Goal: Transaction & Acquisition: Purchase product/service

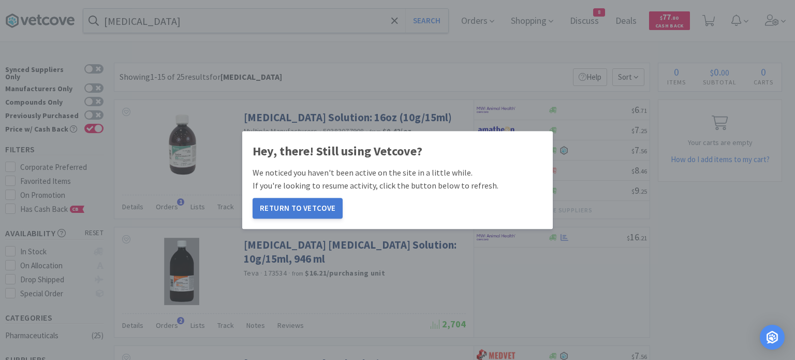
click at [294, 213] on button "Return to Vetcove" at bounding box center [298, 208] width 90 height 21
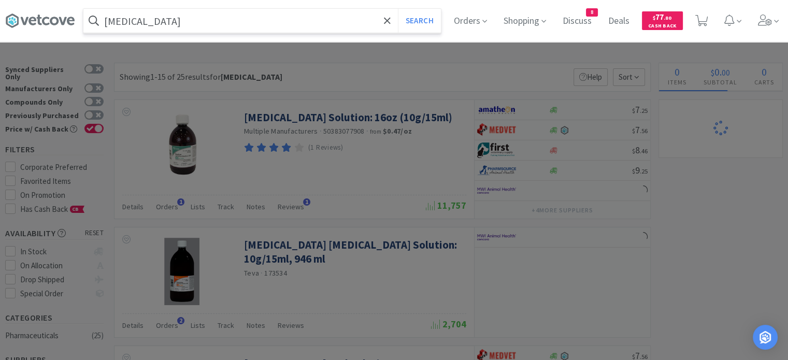
click at [279, 24] on input "[MEDICAL_DATA]" at bounding box center [261, 21] width 357 height 24
select select "1"
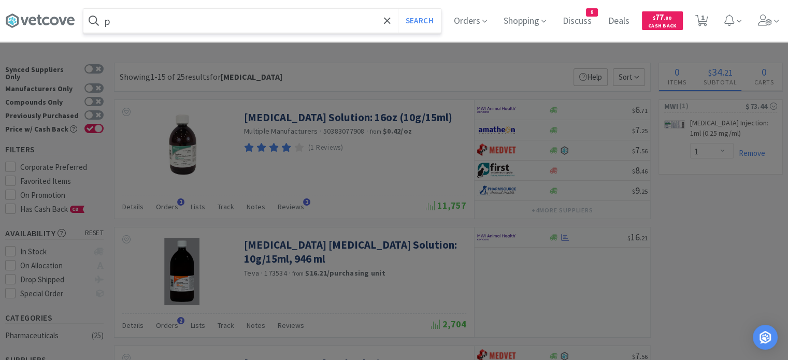
click at [279, 24] on input "p" at bounding box center [261, 21] width 357 height 24
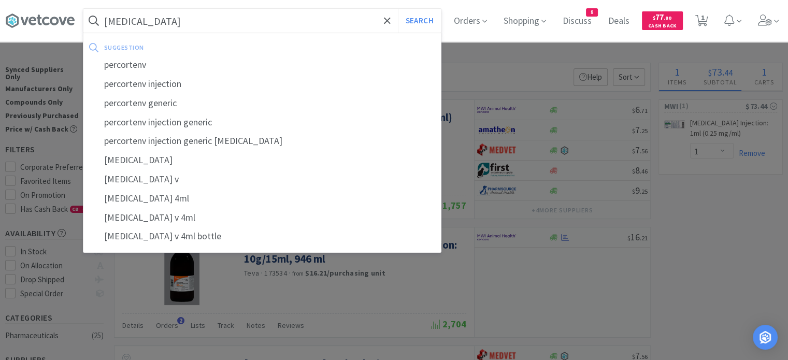
type input "[MEDICAL_DATA]"
click at [398, 9] on button "Search" at bounding box center [419, 21] width 43 height 24
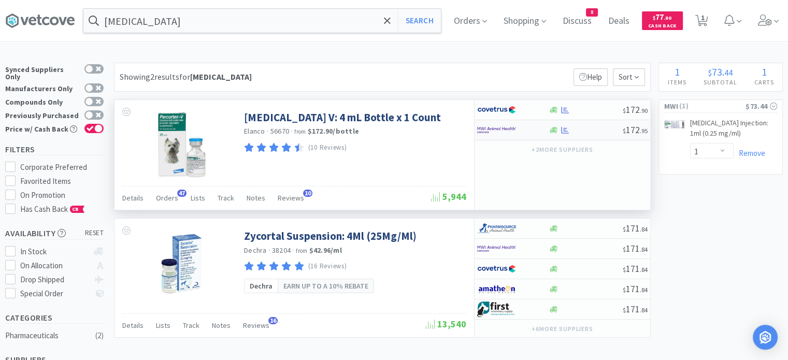
click at [591, 136] on div "$ 172 . 95" at bounding box center [562, 130] width 176 height 20
select select "1"
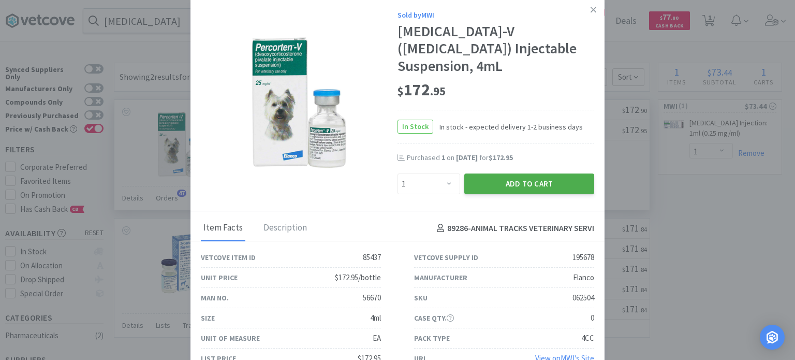
click at [538, 194] on button "Add to Cart" at bounding box center [529, 183] width 130 height 21
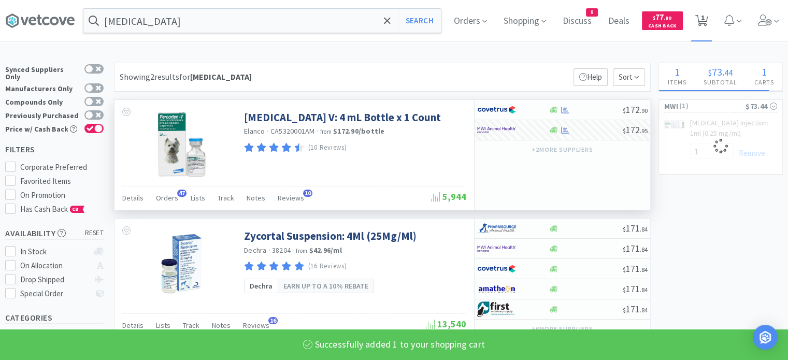
select select "1"
click at [707, 20] on icon at bounding box center [701, 20] width 13 height 11
select select "1"
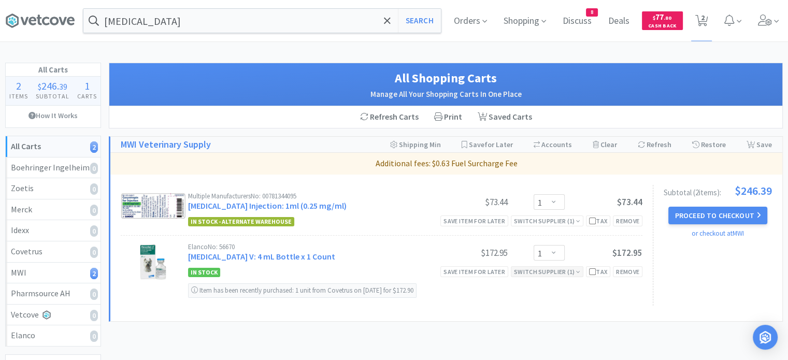
click at [555, 267] on div "Switch Supplier ( 1 )" at bounding box center [547, 272] width 66 height 10
click at [633, 287] on icon at bounding box center [635, 287] width 7 height 8
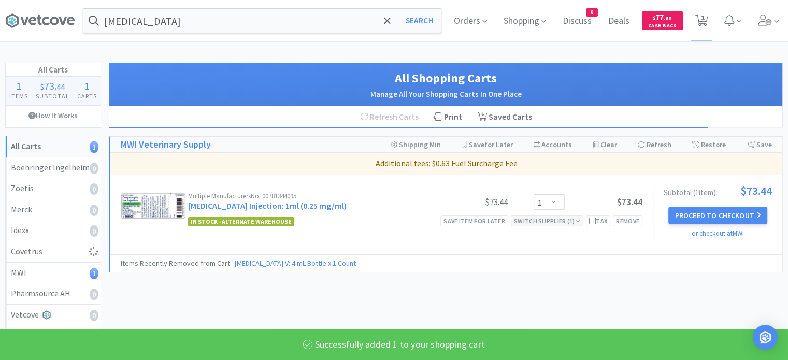
select select "1"
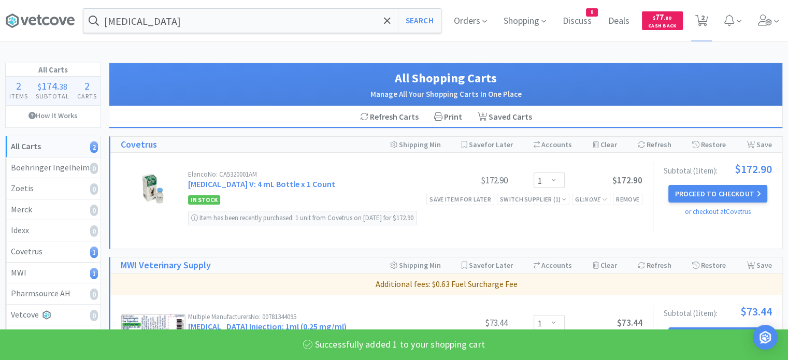
click at [573, 221] on div "Item has been recently purchased: 1 unit from Covetrus on [DATE] for $172.90" at bounding box center [415, 216] width 454 height 20
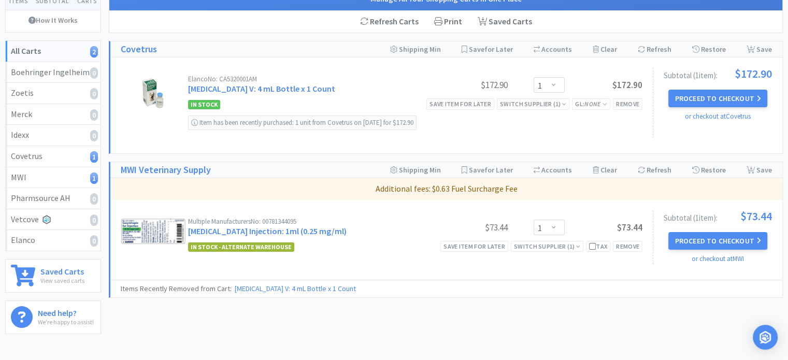
scroll to position [95, 0]
click at [556, 248] on div "Switch Supplier ( 1 )" at bounding box center [547, 246] width 66 height 10
click at [635, 262] on icon at bounding box center [635, 262] width 7 height 8
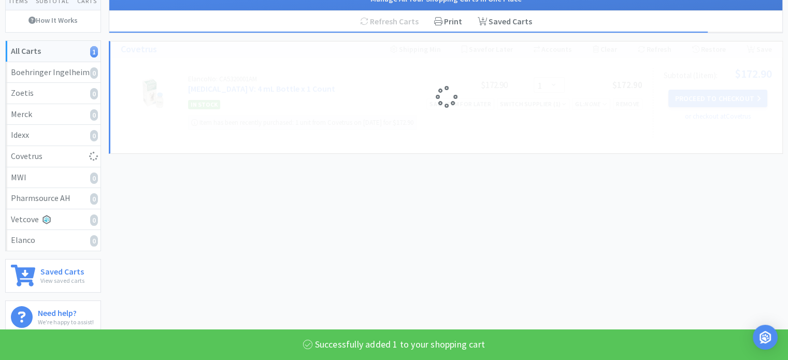
select select "1"
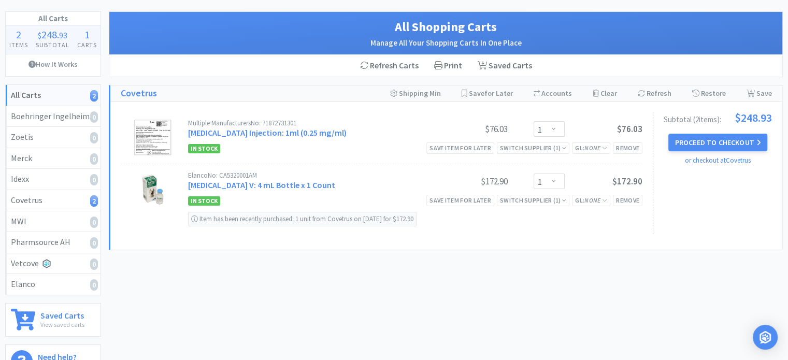
scroll to position [0, 0]
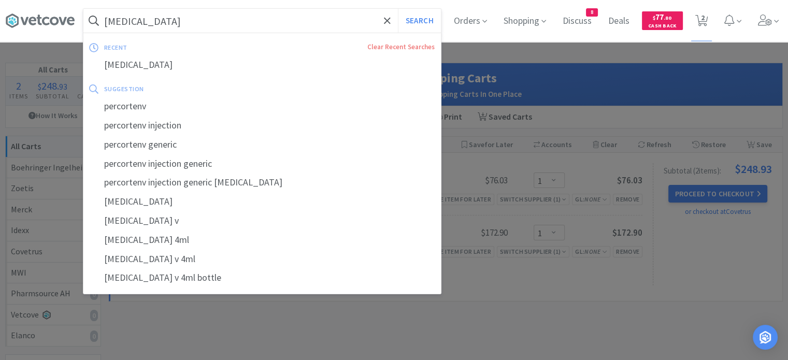
click at [203, 28] on input "[MEDICAL_DATA]" at bounding box center [261, 21] width 357 height 24
paste input "Clavamox"
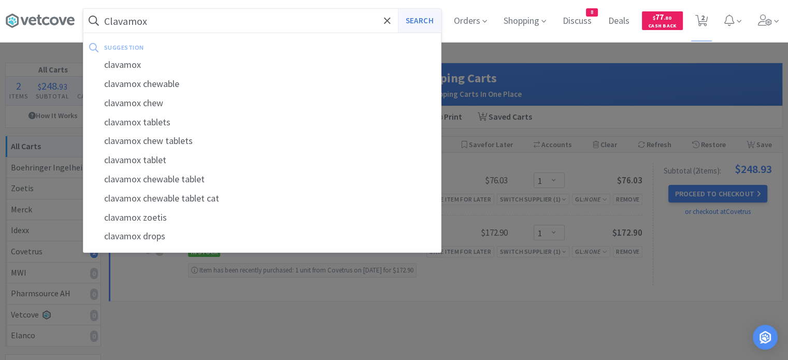
type input "Clavamox"
click at [421, 18] on button "Search" at bounding box center [419, 21] width 43 height 24
select select "1"
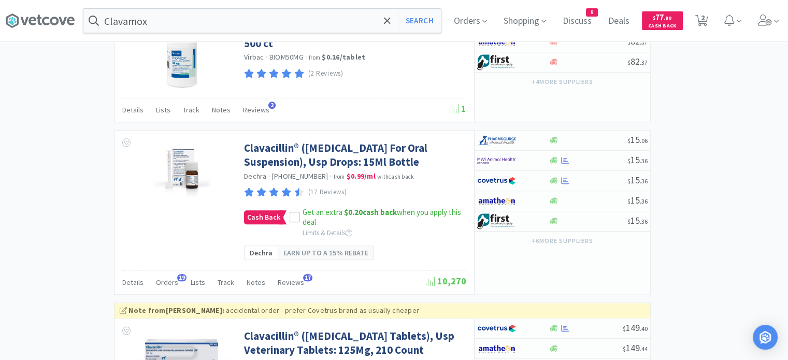
scroll to position [1158, 0]
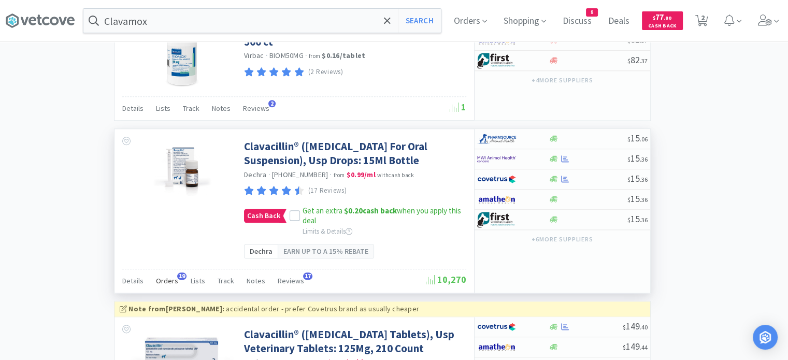
click at [165, 285] on span "Orders" at bounding box center [167, 280] width 22 height 9
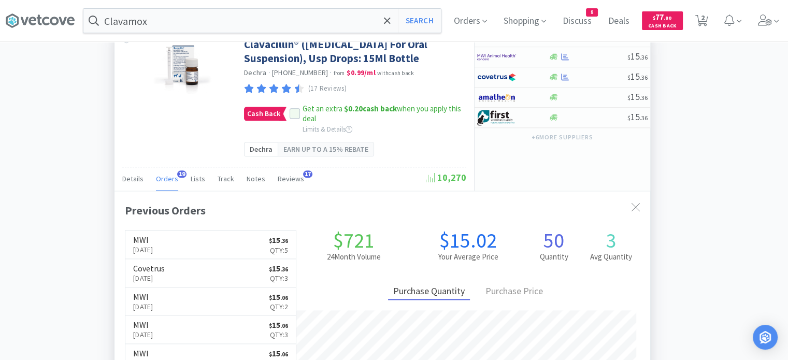
scroll to position [1235, 0]
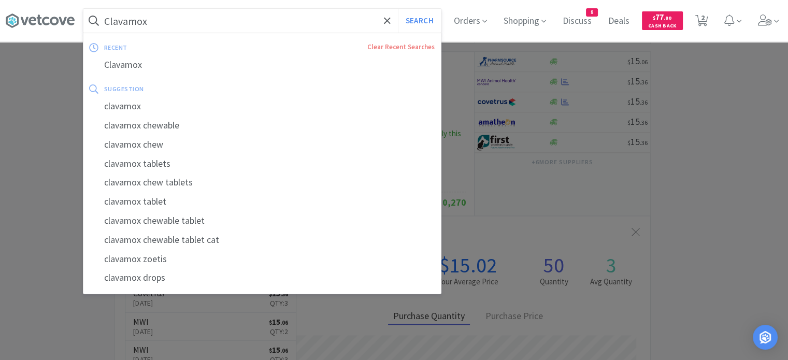
click at [325, 24] on input "Clavamox" at bounding box center [261, 21] width 357 height 24
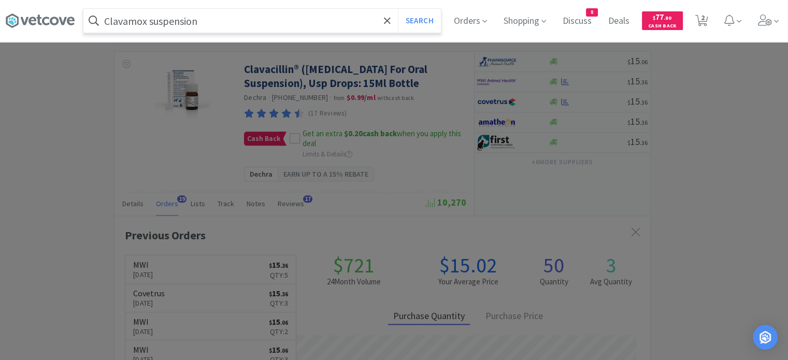
type input "Clavamox suspension"
click at [398, 9] on button "Search" at bounding box center [419, 21] width 43 height 24
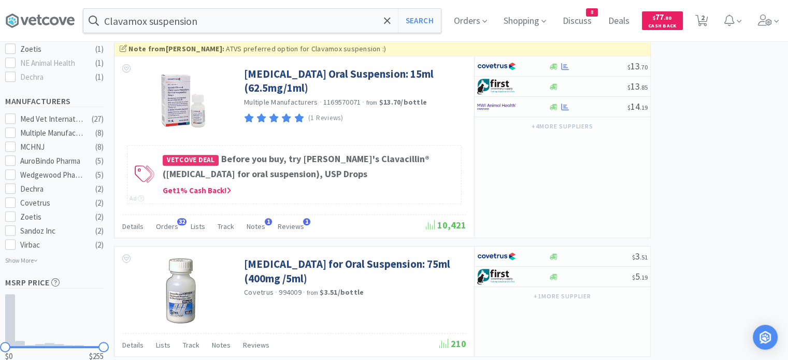
scroll to position [469, 0]
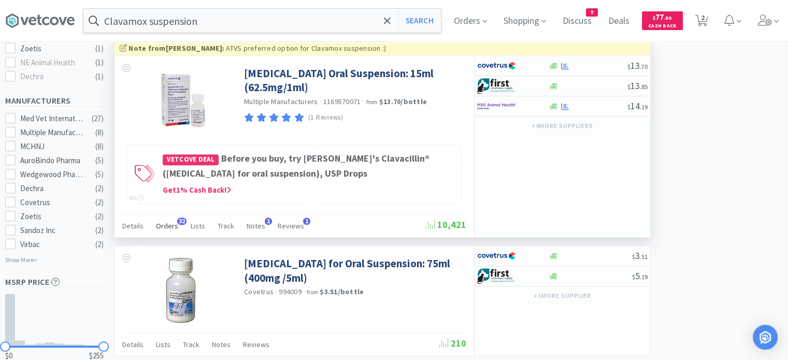
click at [159, 237] on div "Orders 32" at bounding box center [167, 227] width 22 height 20
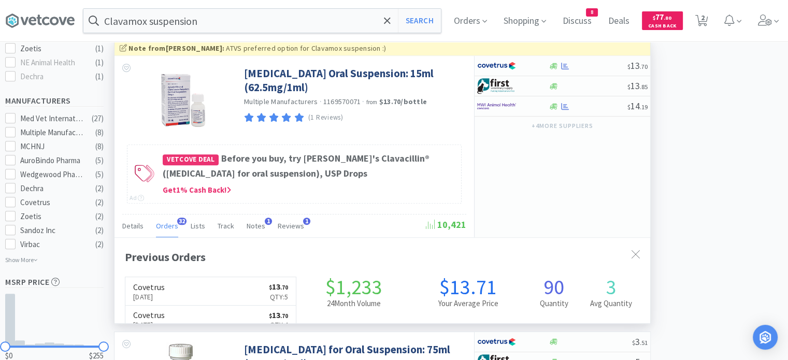
scroll to position [278, 535]
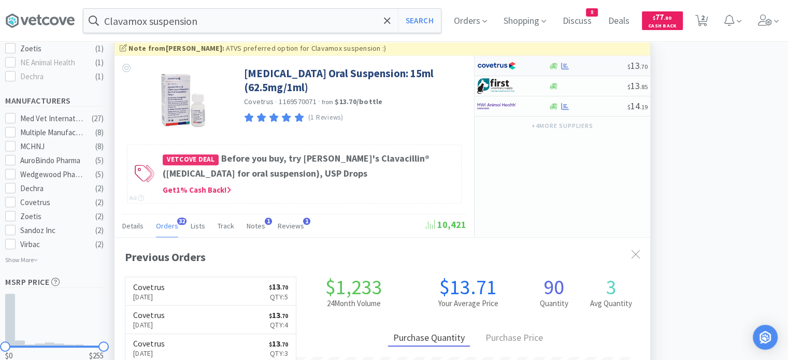
click at [588, 70] on div at bounding box center [587, 66] width 79 height 8
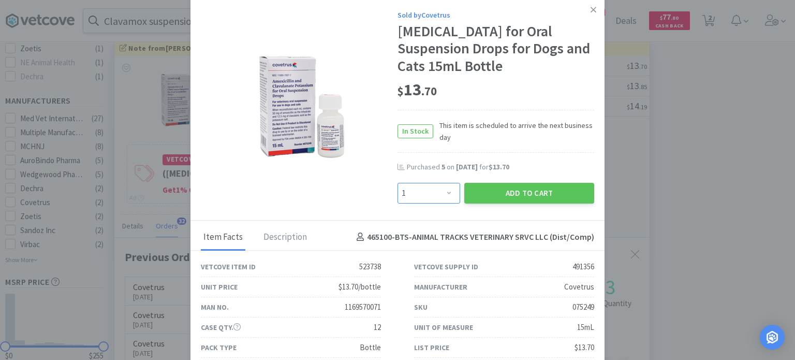
click at [441, 204] on select "Enter Quantity 1 2 3 4 5 6 7 8 9 10 11 12 13 14 15 16 17 18 19 20 Enter Quantity" at bounding box center [429, 193] width 63 height 21
select select "4"
click at [398, 200] on select "Enter Quantity 1 2 3 4 5 6 7 8 9 10 11 12 13 14 15 16 17 18 19 20 Enter Quantity" at bounding box center [429, 193] width 63 height 21
click at [484, 202] on button "Add to Cart" at bounding box center [529, 193] width 130 height 21
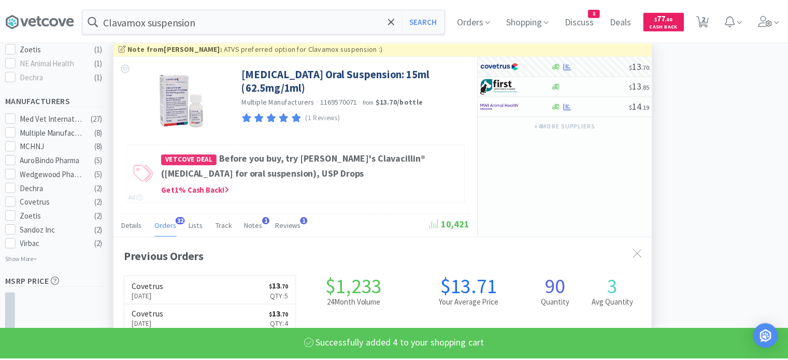
scroll to position [517547, 517289]
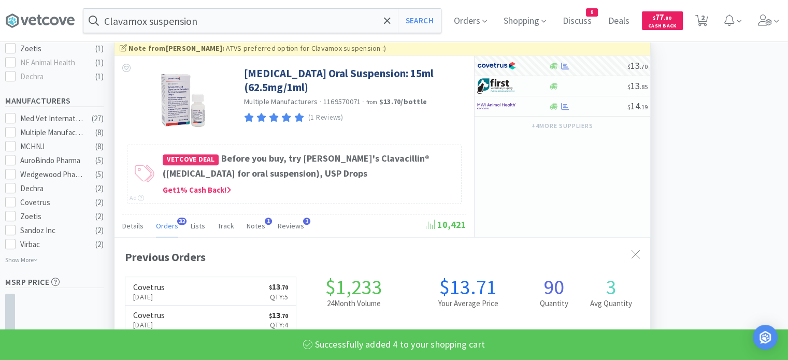
select select "4"
select select "1"
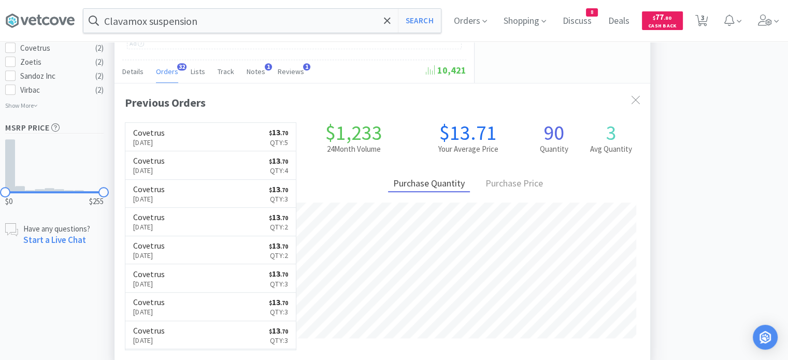
scroll to position [621, 0]
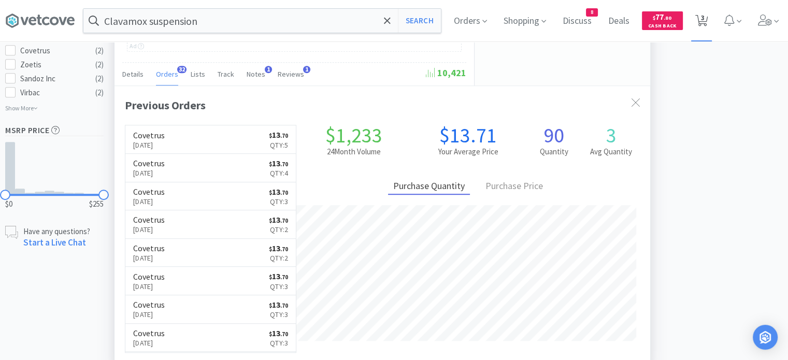
click at [704, 23] on span "3" at bounding box center [703, 17] width 4 height 41
select select "4"
select select "1"
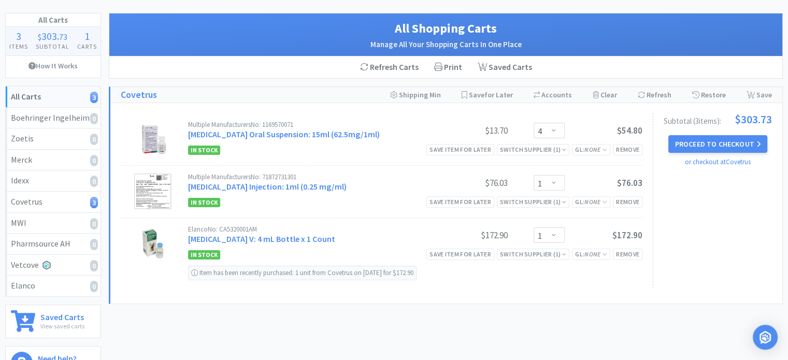
scroll to position [63, 0]
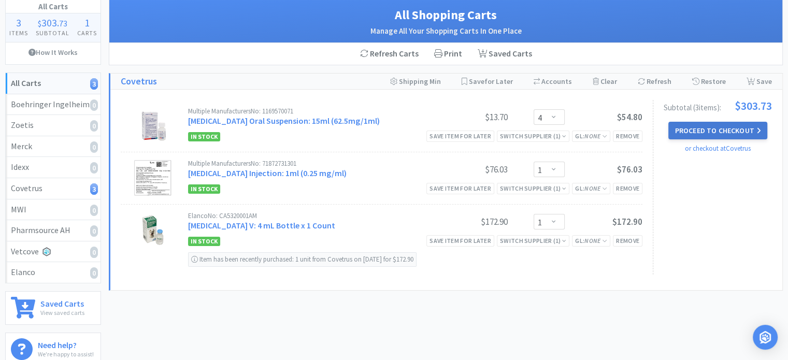
click at [720, 130] on button "Proceed to Checkout" at bounding box center [717, 131] width 98 height 18
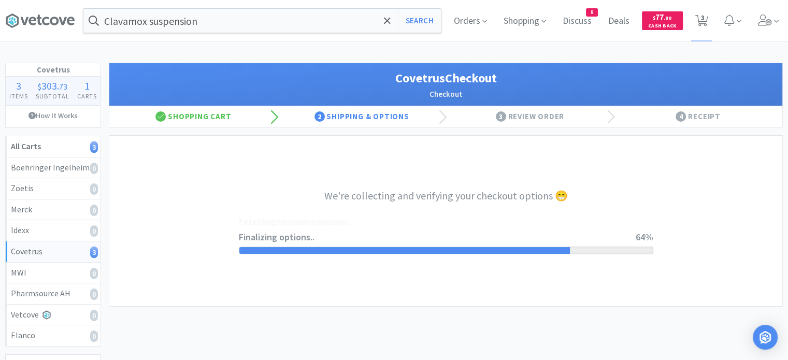
select select "ACCOUNT"
select select "cvt-standard-net"
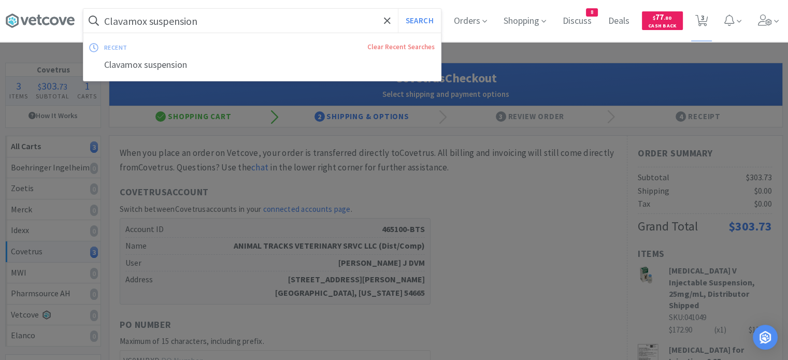
click at [236, 17] on input "Clavamox suspension" at bounding box center [261, 21] width 357 height 24
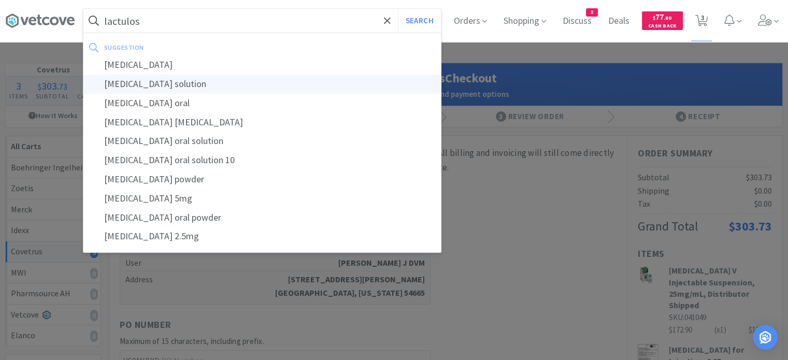
click at [178, 85] on div "[MEDICAL_DATA] solution" at bounding box center [261, 84] width 357 height 19
type input "[MEDICAL_DATA] solution"
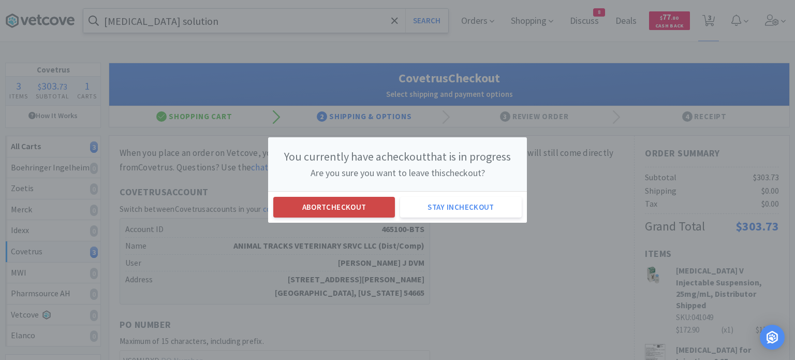
click at [359, 206] on button "Abort checkout" at bounding box center [334, 207] width 122 height 21
select select "4"
select select "1"
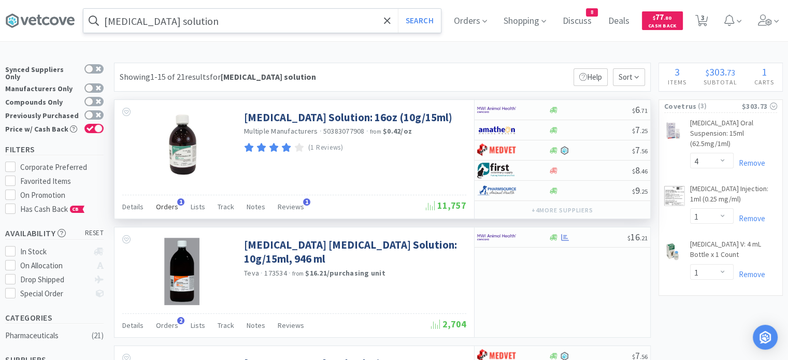
click at [168, 205] on span "Orders" at bounding box center [167, 206] width 22 height 9
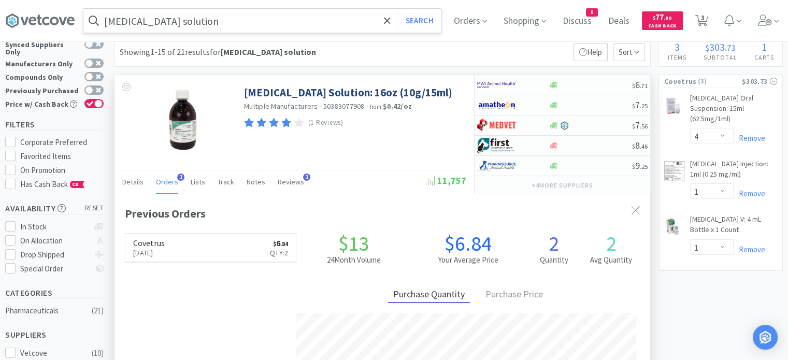
scroll to position [26, 0]
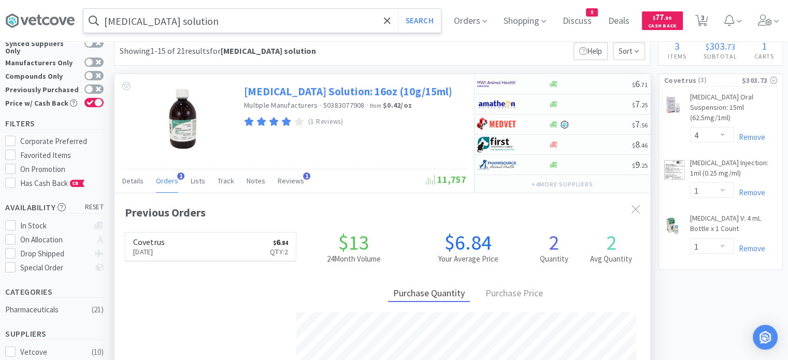
click at [300, 92] on link "[MEDICAL_DATA] Solution: 16oz (10g/15ml)" at bounding box center [348, 91] width 208 height 14
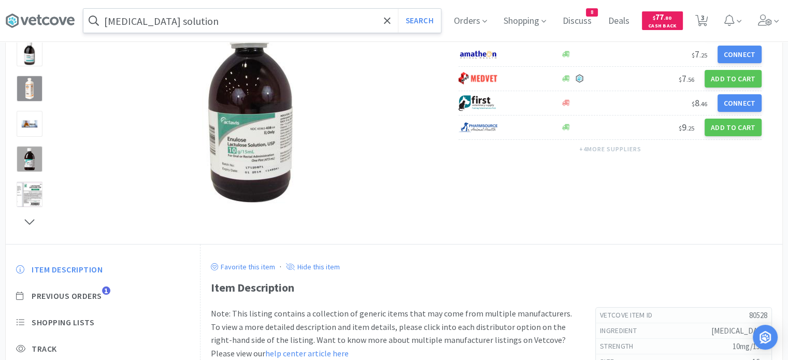
scroll to position [124, 0]
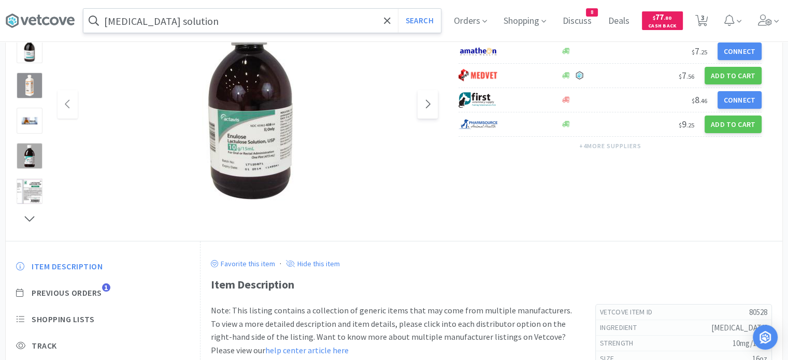
click at [430, 107] on icon at bounding box center [428, 103] width 8 height 12
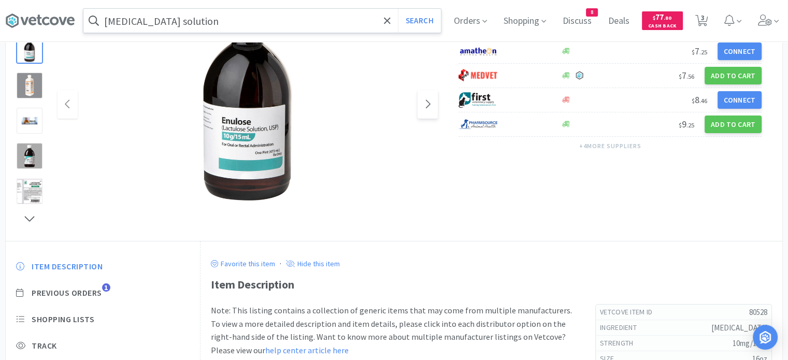
click at [430, 107] on icon at bounding box center [428, 103] width 8 height 12
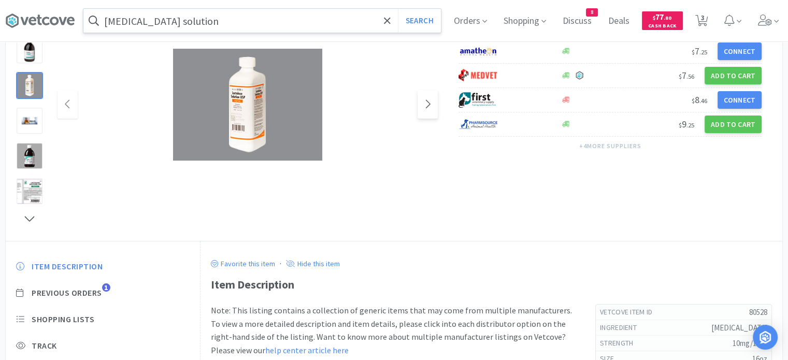
click at [430, 107] on icon at bounding box center [428, 103] width 8 height 12
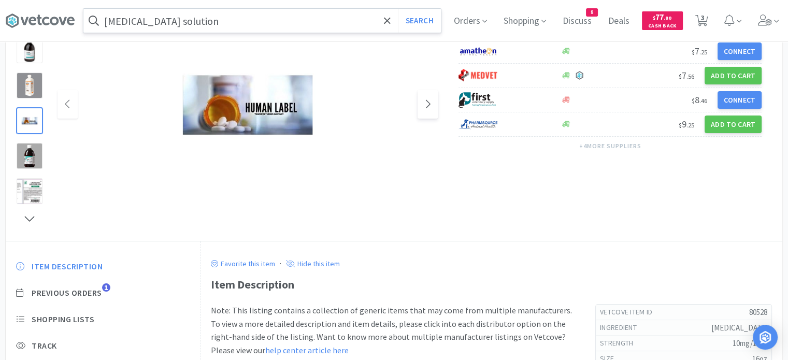
click at [430, 107] on icon at bounding box center [428, 103] width 8 height 12
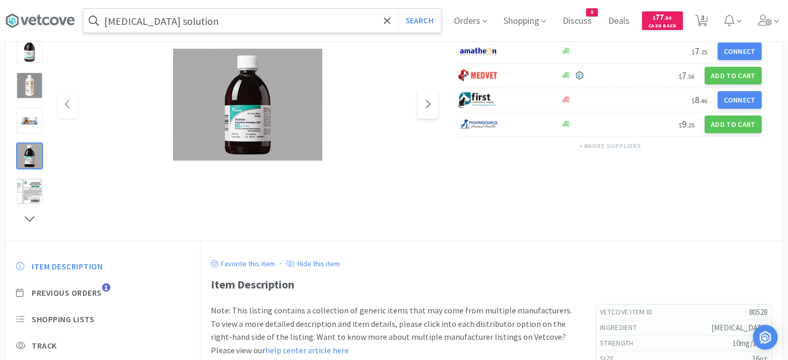
click at [430, 107] on icon at bounding box center [428, 103] width 8 height 12
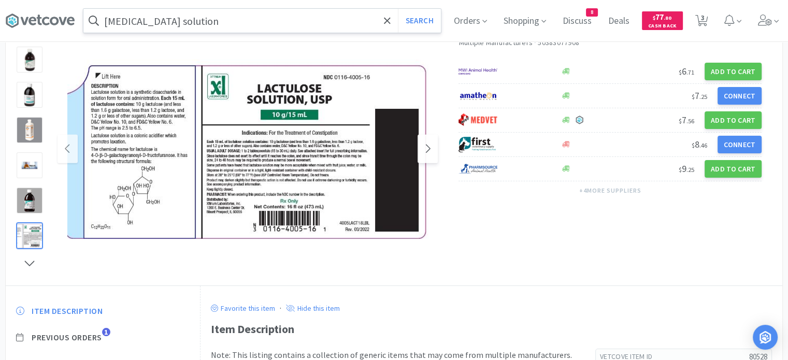
scroll to position [55, 0]
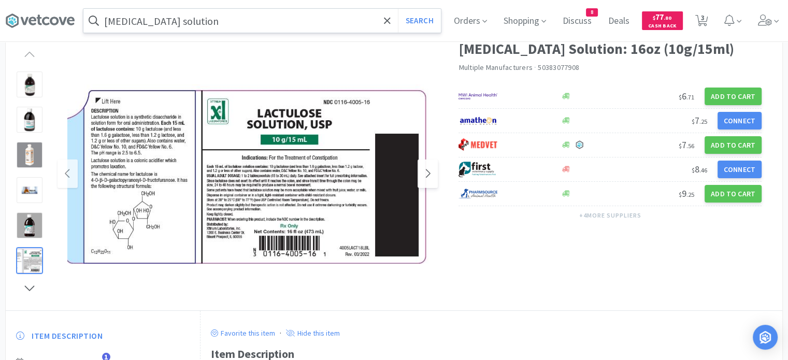
click at [429, 178] on icon at bounding box center [428, 173] width 8 height 12
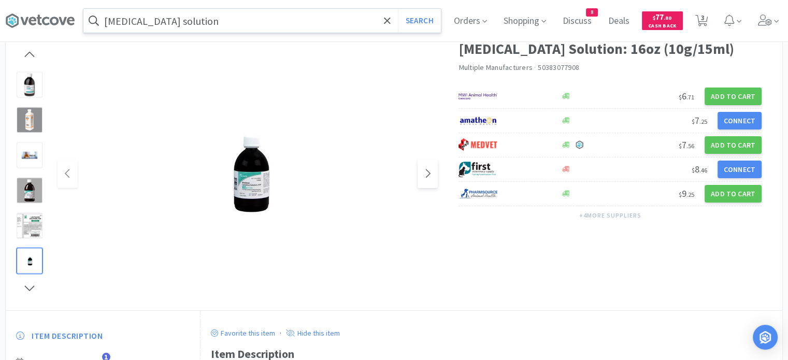
click at [429, 178] on icon at bounding box center [428, 173] width 8 height 12
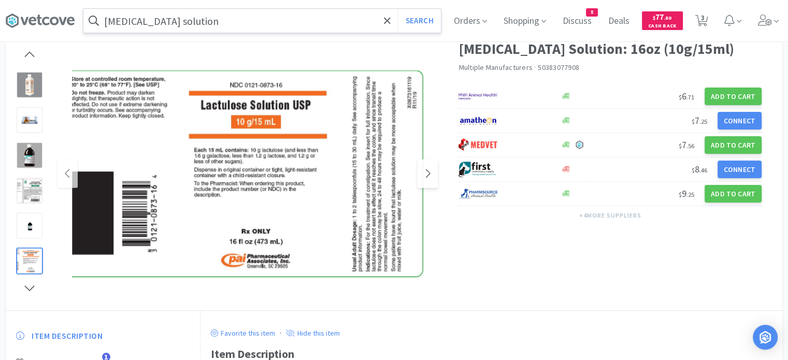
click at [429, 178] on icon at bounding box center [428, 173] width 8 height 12
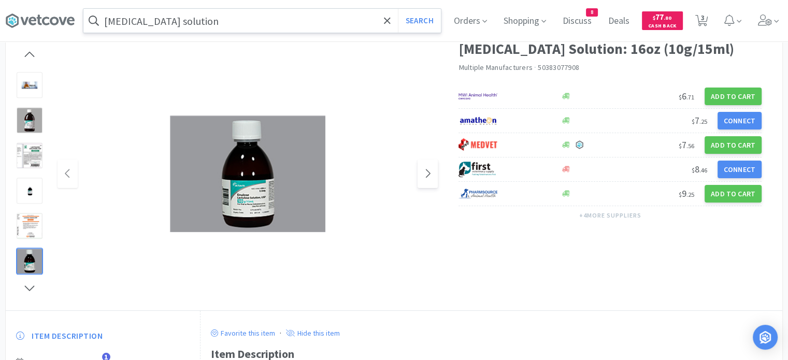
click at [429, 178] on icon at bounding box center [428, 173] width 8 height 12
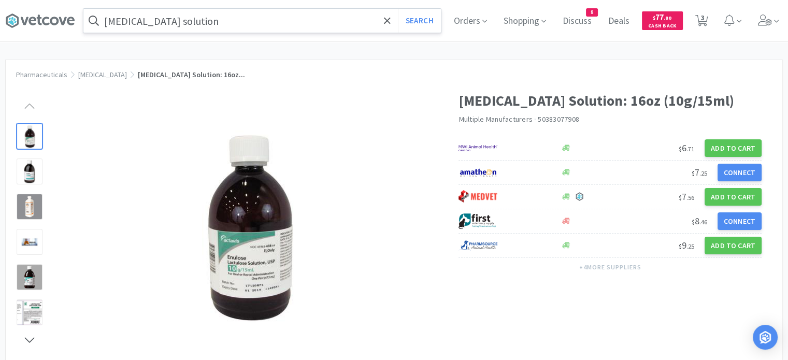
scroll to position [0, 0]
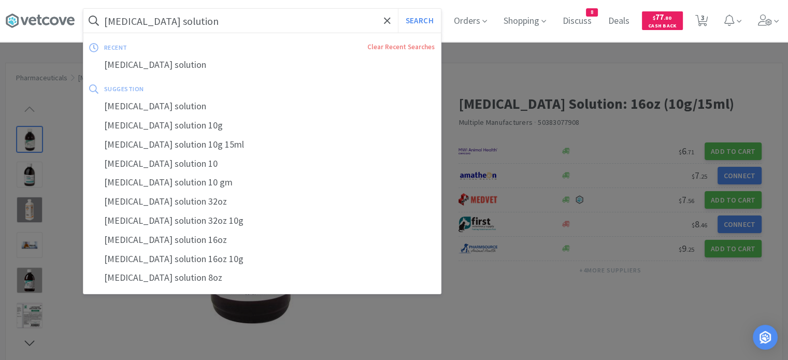
click at [191, 12] on input "[MEDICAL_DATA] solution" at bounding box center [261, 21] width 357 height 24
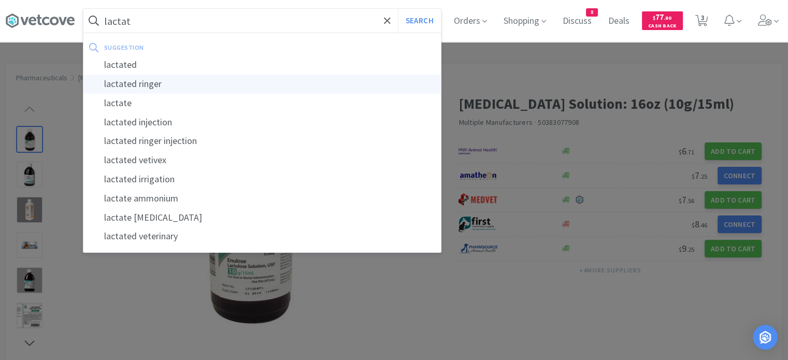
type input "lactated ringer"
select select "4"
select select "1"
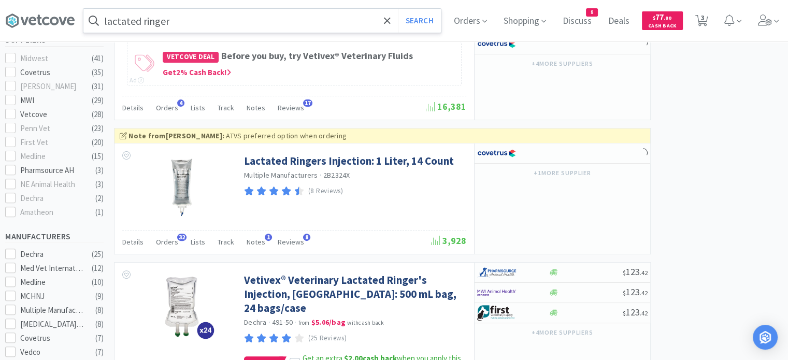
scroll to position [333, 0]
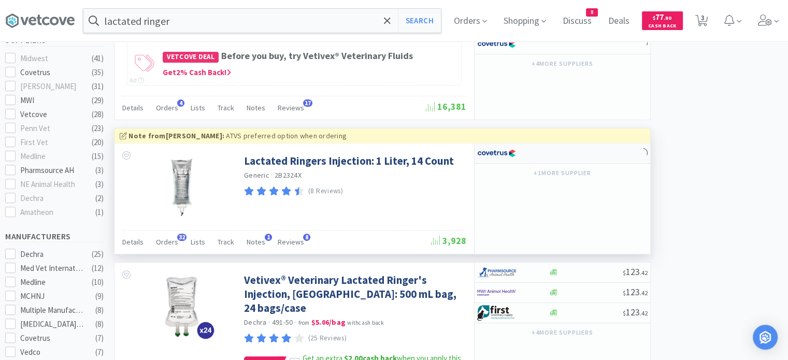
click at [548, 143] on div at bounding box center [562, 153] width 176 height 20
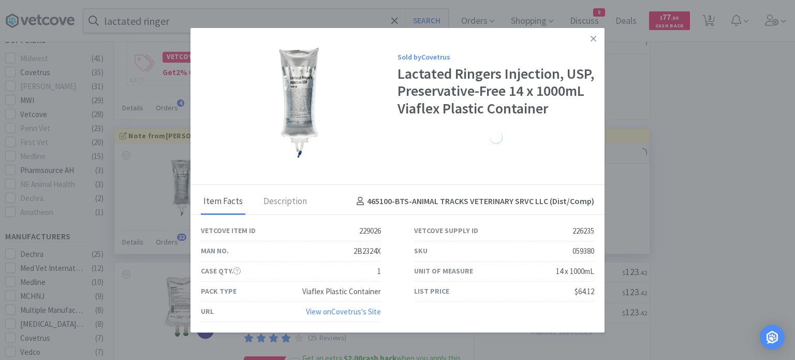
select select "1"
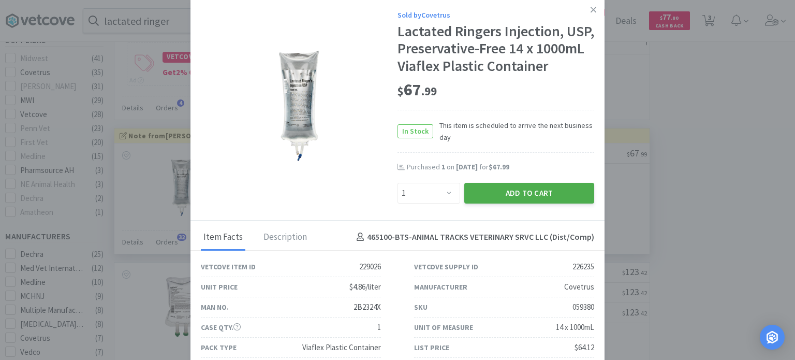
click at [522, 204] on button "Add to Cart" at bounding box center [529, 193] width 130 height 21
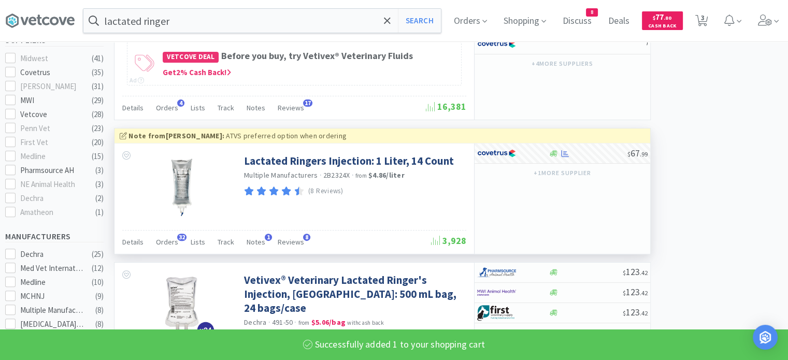
select select "1"
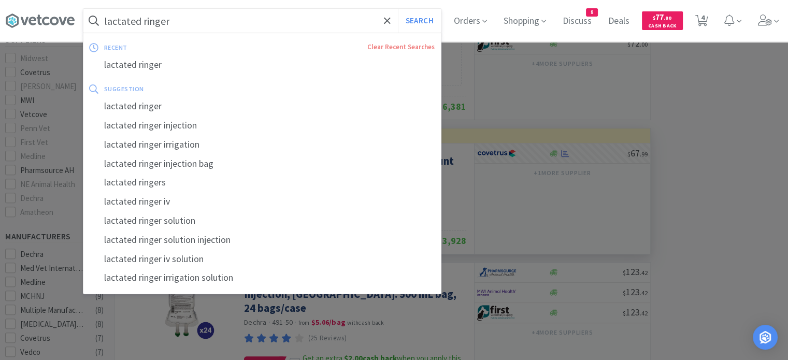
click at [211, 31] on input "lactated ringer" at bounding box center [261, 21] width 357 height 24
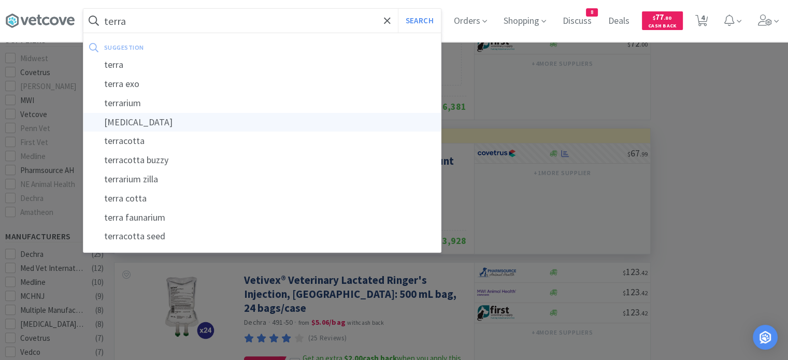
click at [135, 122] on div "[MEDICAL_DATA]" at bounding box center [261, 122] width 357 height 19
type input "[MEDICAL_DATA]"
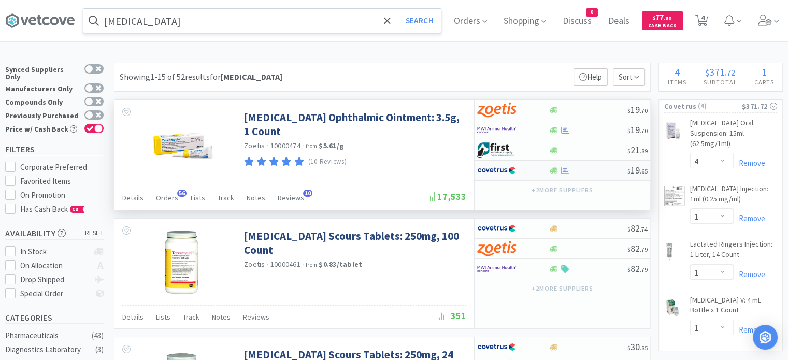
click at [586, 179] on div "$ 19 . 65" at bounding box center [562, 171] width 176 height 20
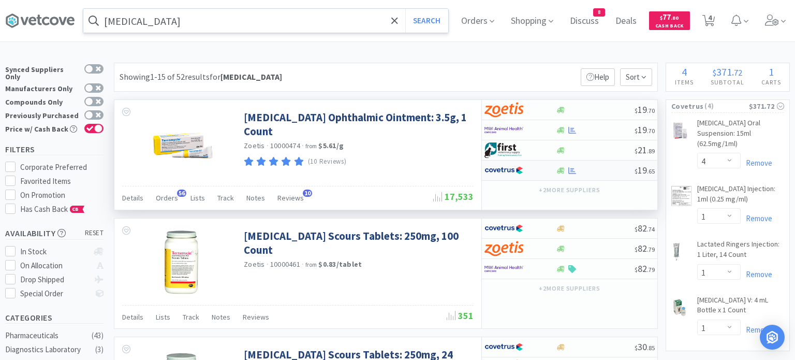
select select "1"
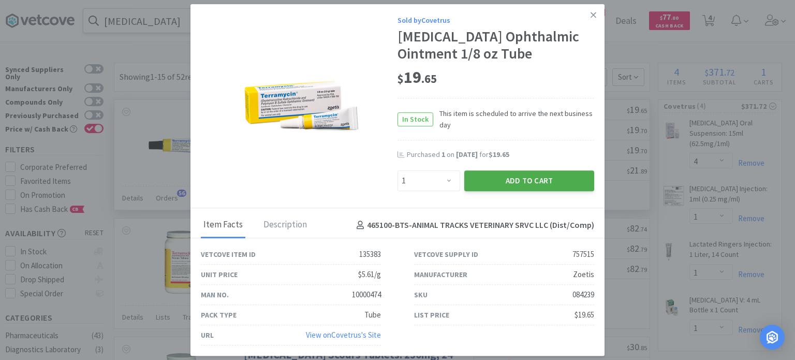
click at [576, 188] on button "Add to Cart" at bounding box center [529, 180] width 130 height 21
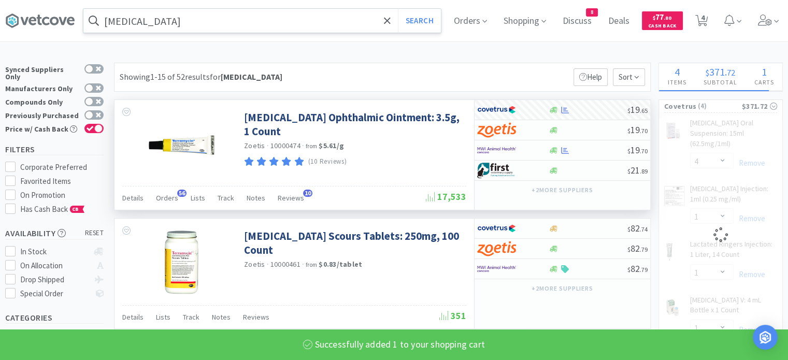
select select "1"
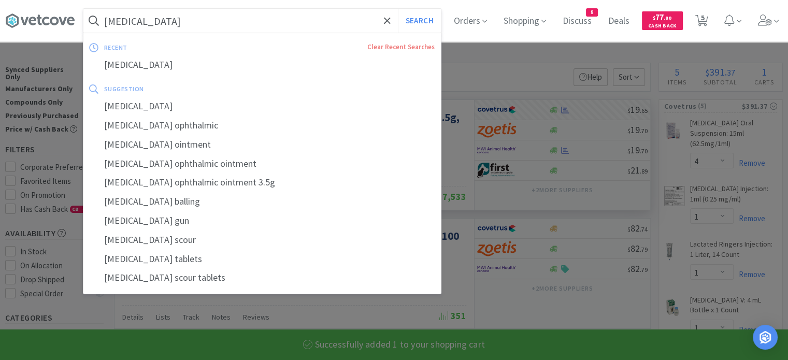
click at [337, 18] on input "[MEDICAL_DATA]" at bounding box center [261, 21] width 357 height 24
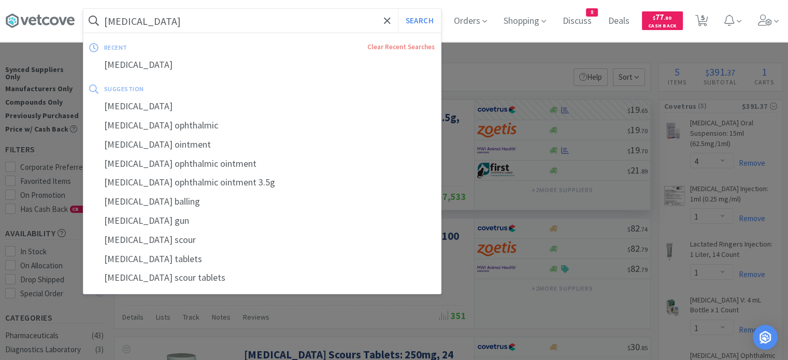
paste input "[MEDICAL_DATA] solutio"
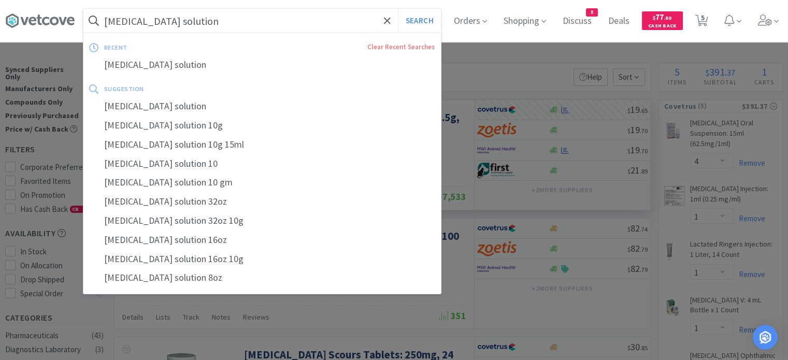
type input "[MEDICAL_DATA] solution"
click at [398, 9] on button "Search" at bounding box center [419, 21] width 43 height 24
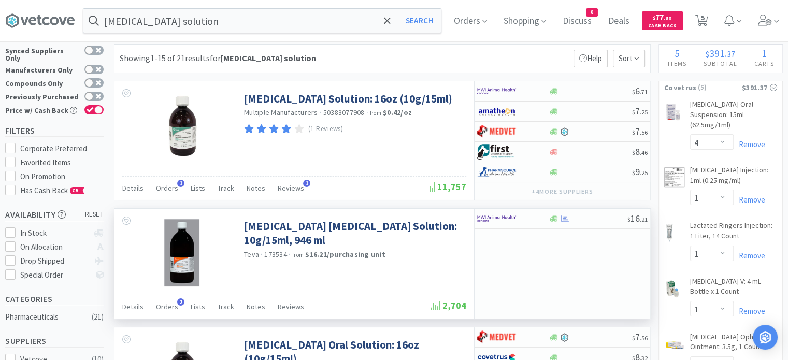
scroll to position [18, 0]
click at [566, 221] on icon at bounding box center [565, 218] width 8 height 7
select select "1"
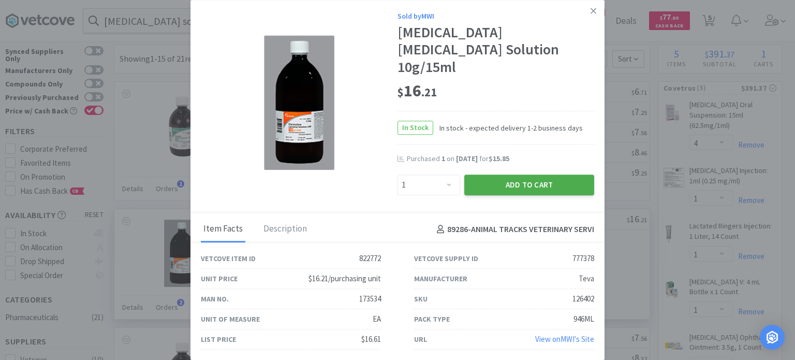
click at [515, 182] on button "Add to Cart" at bounding box center [529, 185] width 130 height 21
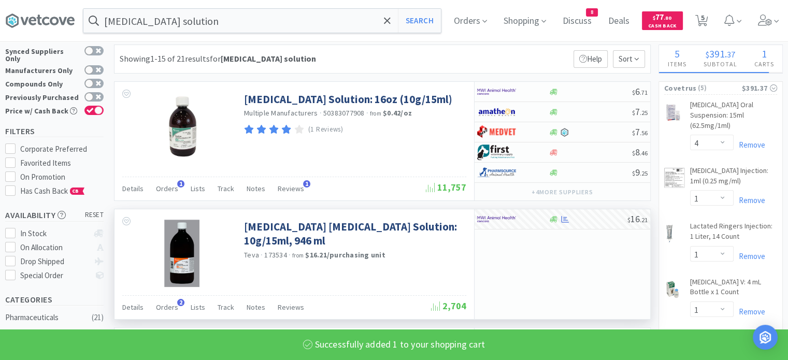
select select "1"
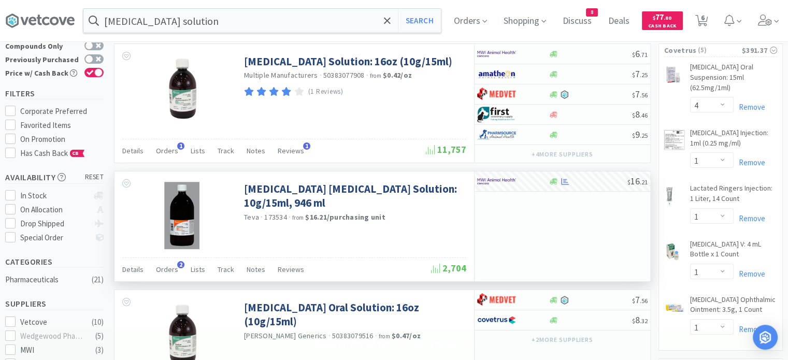
scroll to position [67, 0]
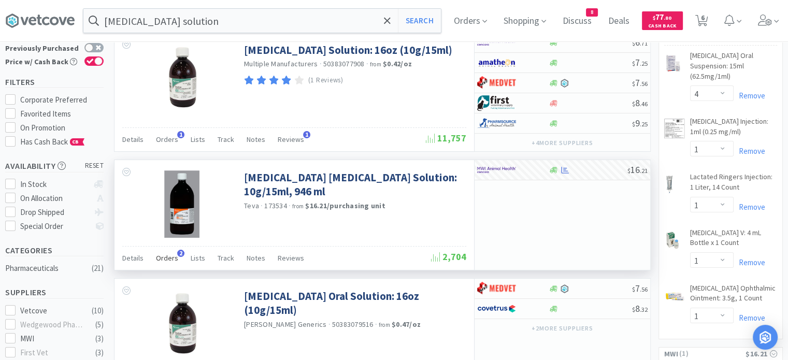
click at [173, 260] on span "Orders" at bounding box center [167, 257] width 22 height 9
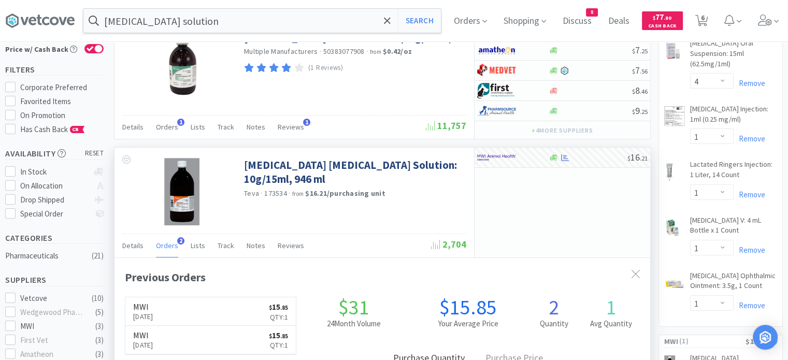
scroll to position [79, 0]
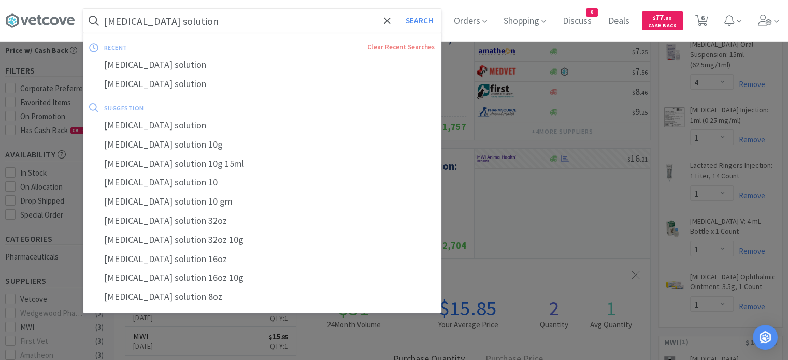
click at [233, 20] on input "[MEDICAL_DATA] solution" at bounding box center [261, 21] width 357 height 24
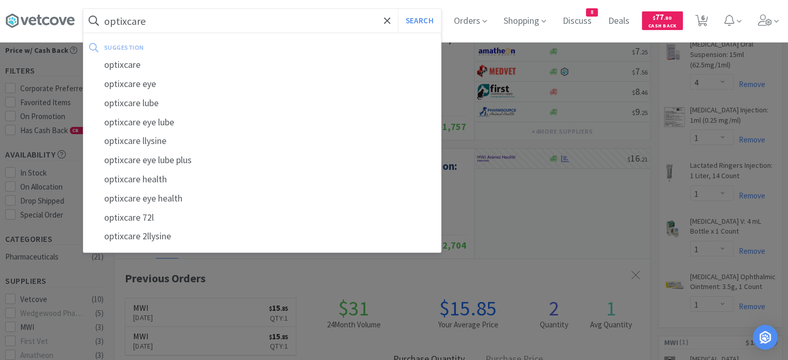
type input "optixcare"
click at [398, 9] on button "Search" at bounding box center [419, 21] width 43 height 24
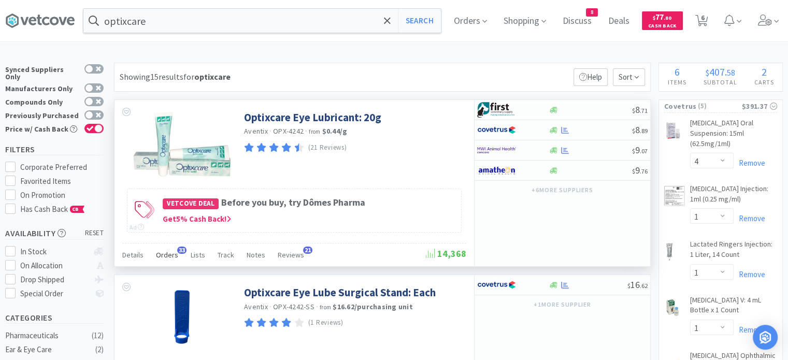
click at [169, 259] on div "Orders 33" at bounding box center [167, 256] width 22 height 20
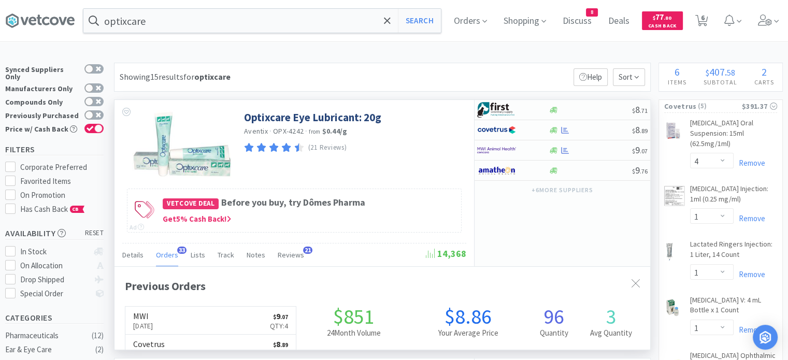
scroll to position [278, 535]
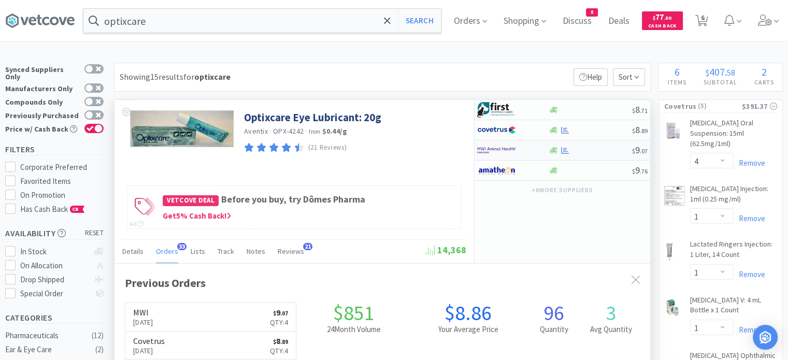
click at [596, 149] on div at bounding box center [590, 151] width 84 height 8
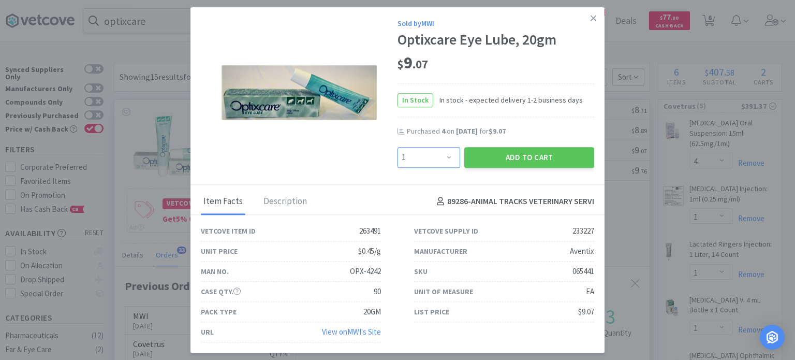
click at [457, 155] on select "Enter Quantity 1 2 3 4 5 6 7 8 9 10 11 12 13 14 15 16 17 18 19 20 Enter Quantity" at bounding box center [429, 157] width 63 height 21
select select "6"
click at [398, 147] on select "Enter Quantity 1 2 3 4 5 6 7 8 9 10 11 12 13 14 15 16 17 18 19 20 Enter Quantity" at bounding box center [429, 157] width 63 height 21
click at [498, 159] on button "Add to Cart" at bounding box center [529, 157] width 130 height 21
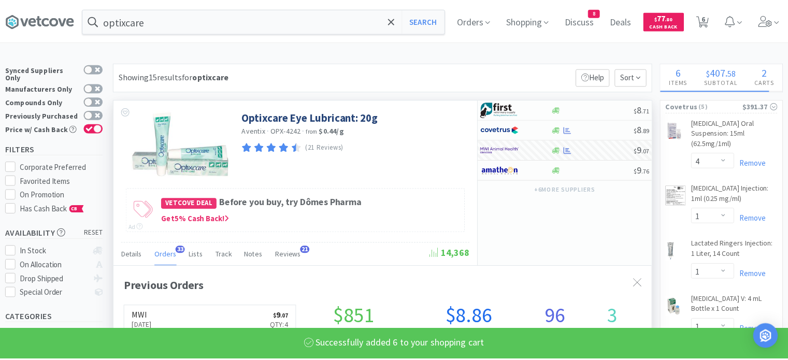
scroll to position [517547, 517289]
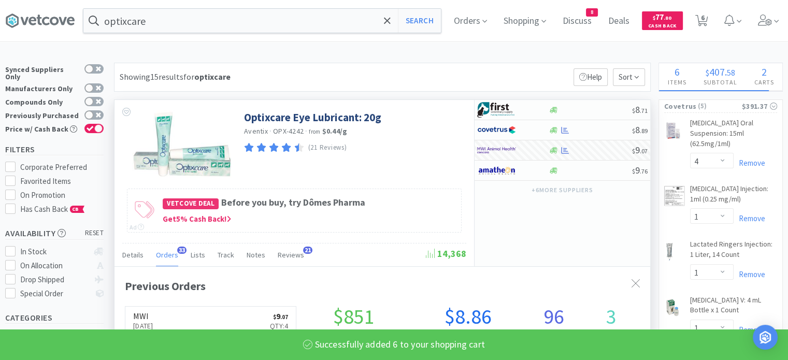
select select "6"
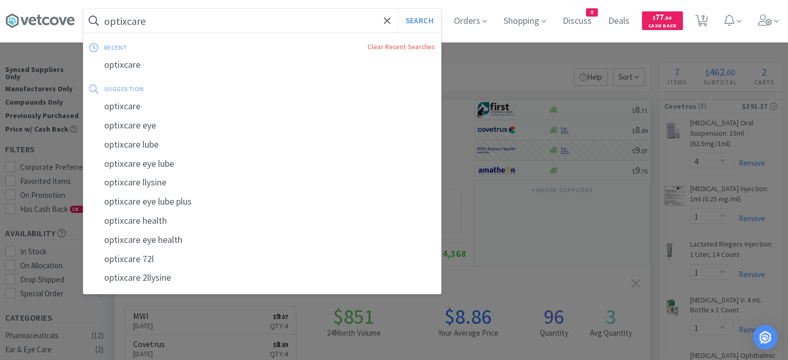
click at [198, 19] on input "optixcare" at bounding box center [261, 21] width 357 height 24
paste input "ETT 12.0"
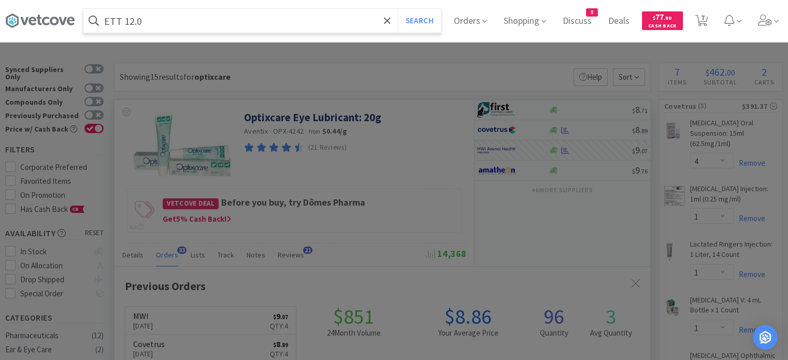
click at [398, 9] on button "Search" at bounding box center [419, 21] width 43 height 24
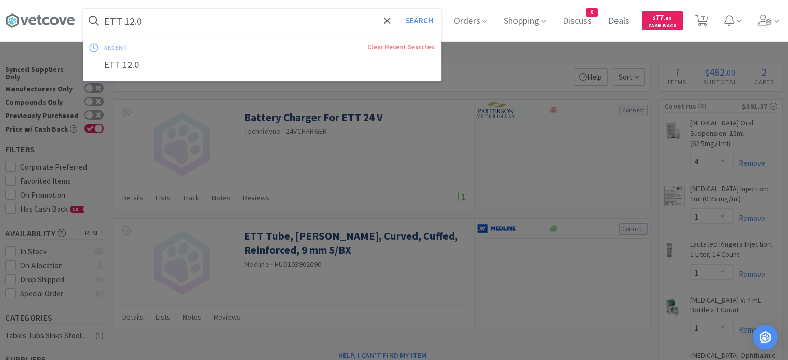
click at [198, 19] on input "ETT 12.0" at bounding box center [261, 21] width 357 height 24
click at [398, 9] on button "Search" at bounding box center [419, 21] width 43 height 24
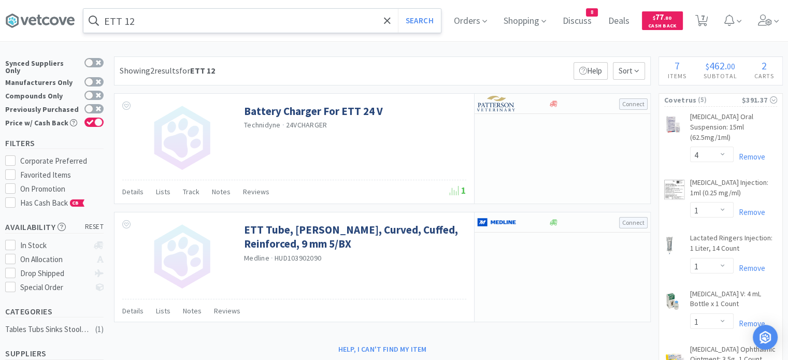
scroll to position [4, 0]
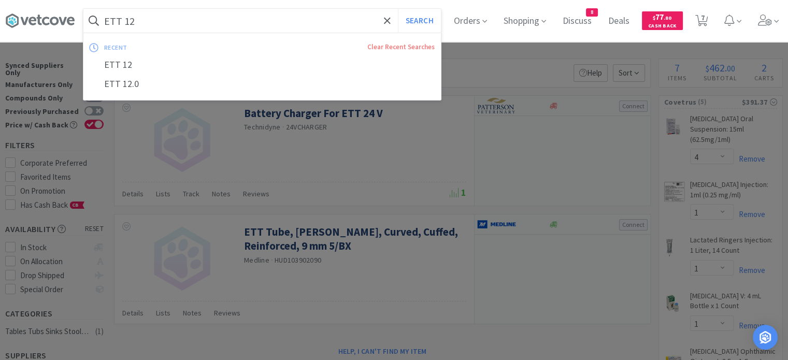
click at [190, 23] on input "ETT 12" at bounding box center [261, 21] width 357 height 24
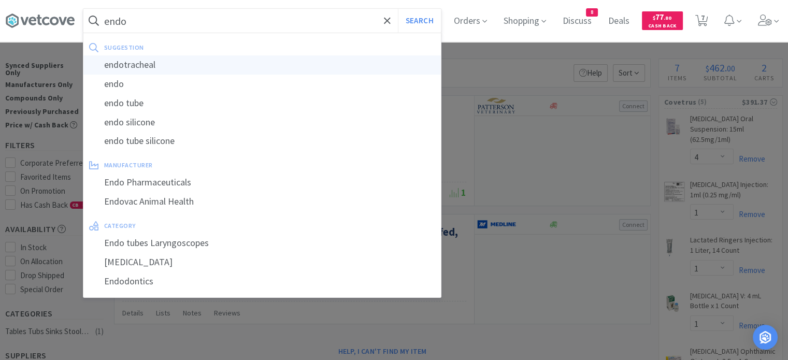
click at [170, 55] on div "endotracheal" at bounding box center [261, 64] width 357 height 19
type input "endotracheal"
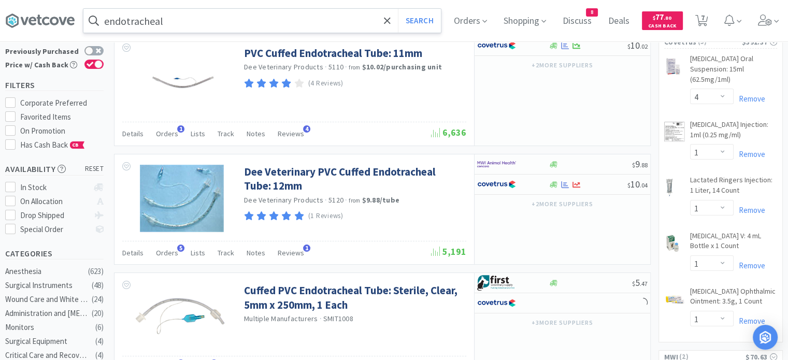
scroll to position [67, 0]
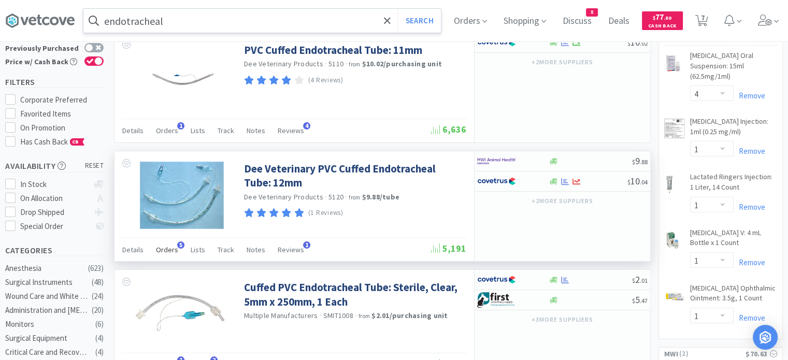
click at [169, 254] on div "Orders 5" at bounding box center [167, 251] width 22 height 20
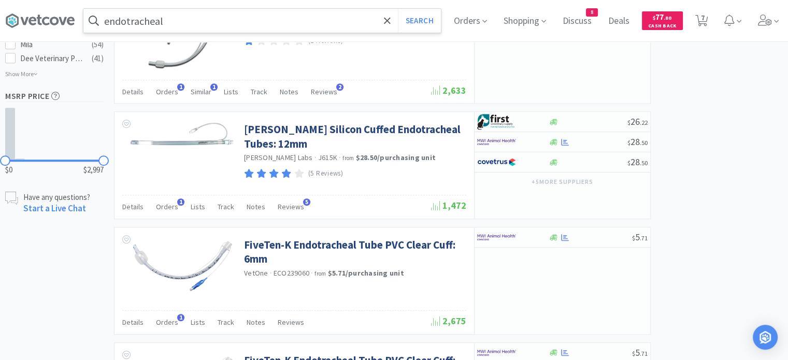
scroll to position [731, 0]
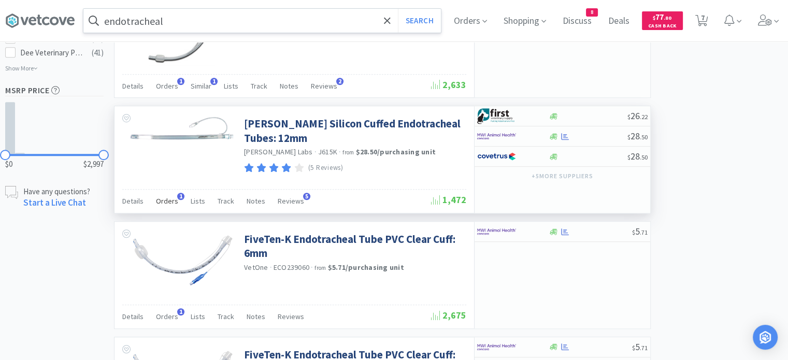
click at [177, 195] on span "1" at bounding box center [180, 196] width 7 height 7
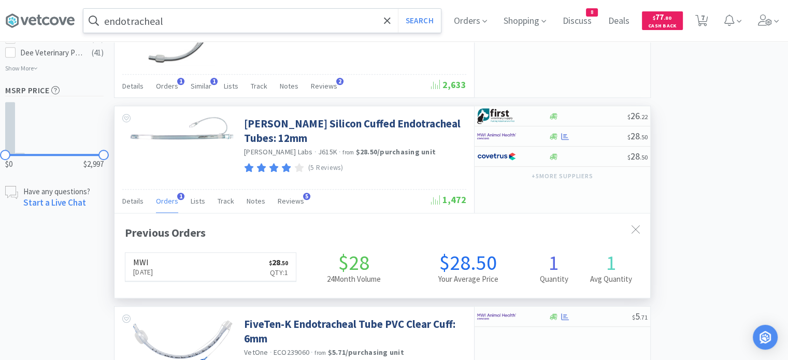
scroll to position [265, 535]
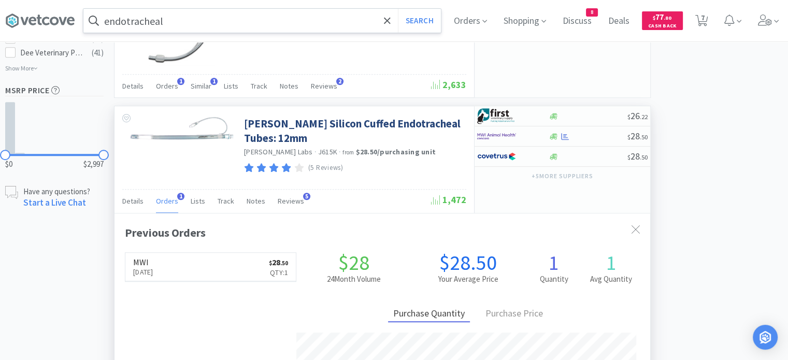
click at [177, 195] on span "1" at bounding box center [180, 196] width 7 height 7
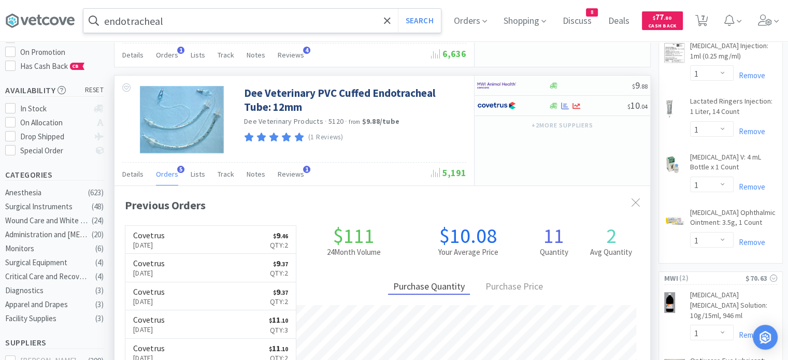
scroll to position [149, 0]
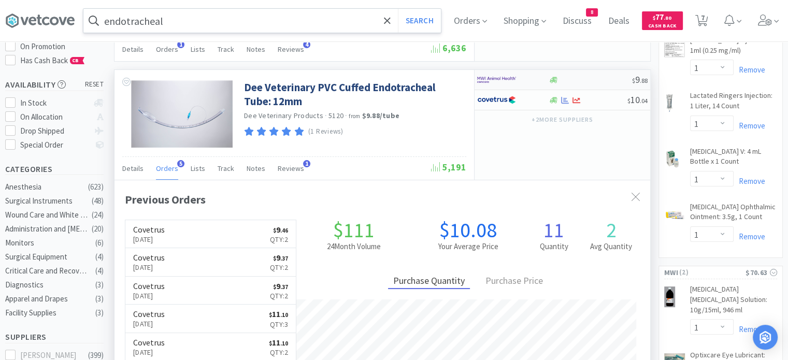
click at [595, 74] on div "$ 9 . 88" at bounding box center [562, 80] width 176 height 20
select select "3"
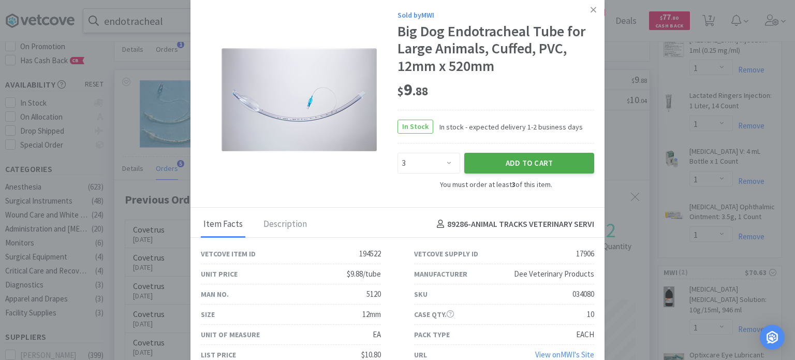
click at [532, 160] on button "Add to Cart" at bounding box center [529, 163] width 130 height 21
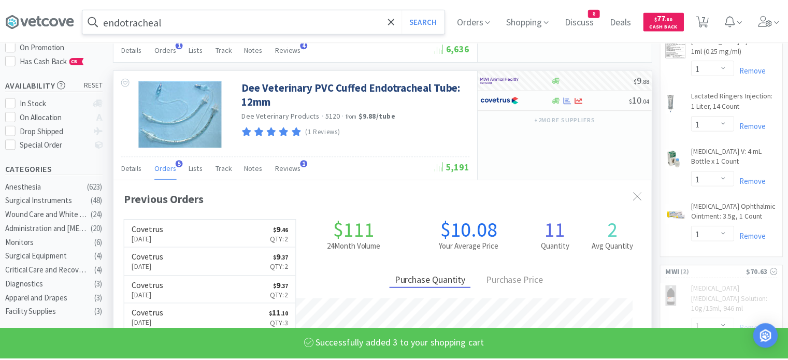
scroll to position [517559, 517289]
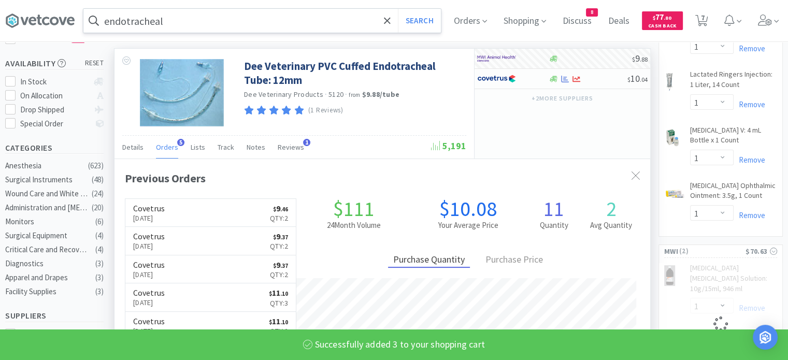
select select "3"
select select "6"
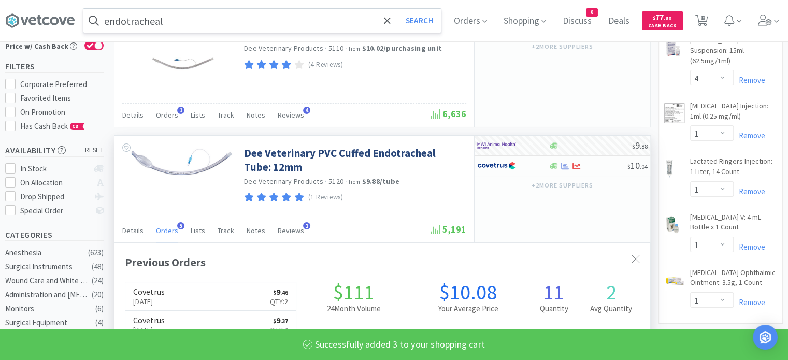
scroll to position [81, 0]
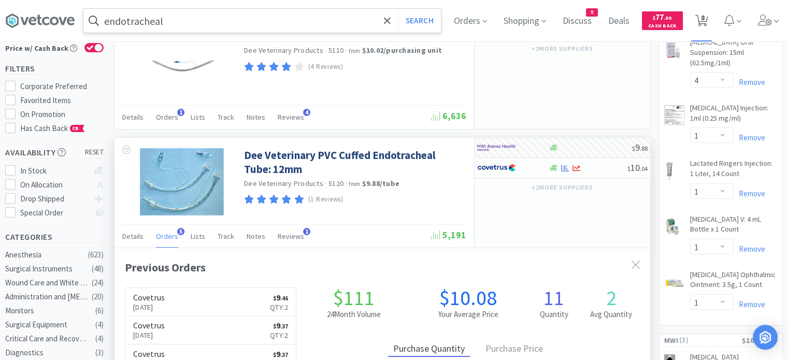
click at [708, 27] on span "8" at bounding box center [701, 20] width 13 height 14
select select "4"
select select "1"
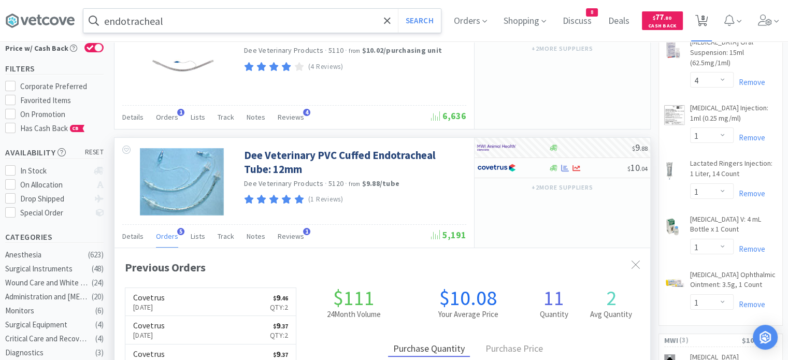
select select "1"
select select "3"
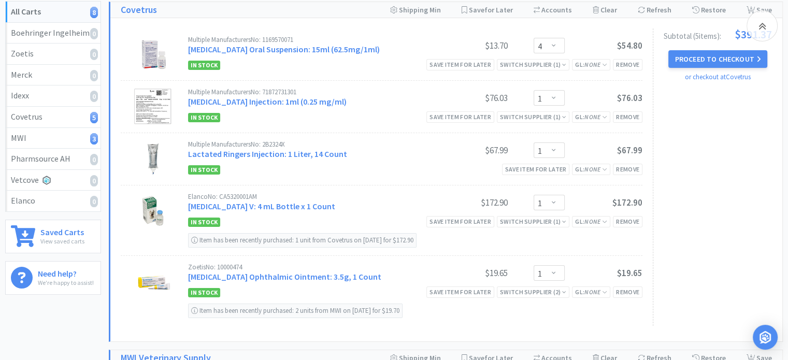
scroll to position [132, 0]
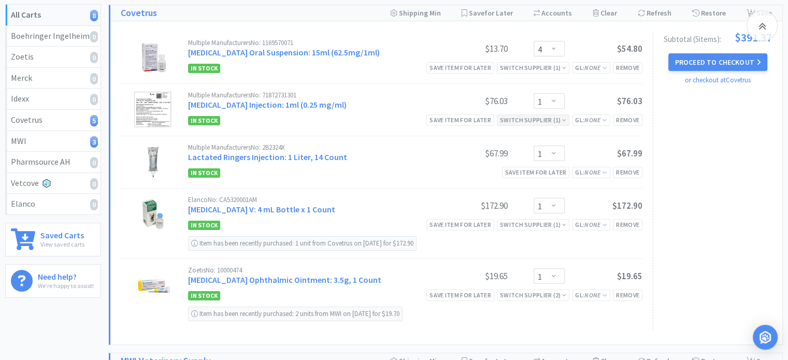
click at [558, 125] on div "Switch Supplier ( 1 )" at bounding box center [533, 120] width 66 height 10
click at [636, 140] on icon at bounding box center [635, 136] width 7 height 8
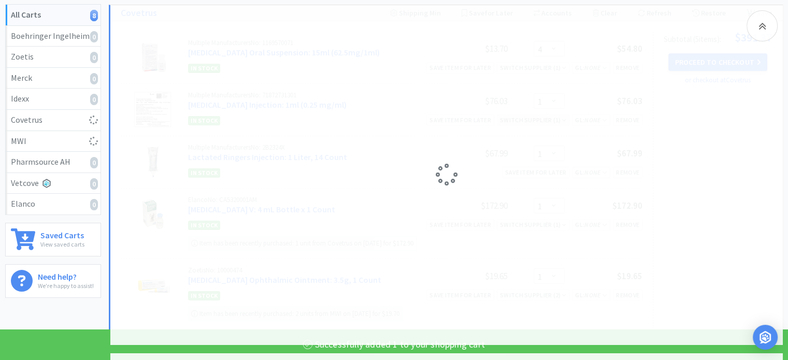
select select "3"
select select "1"
select select "6"
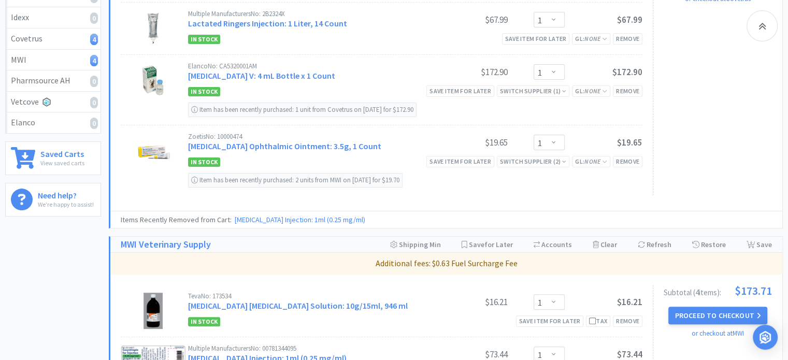
scroll to position [213, 0]
click at [560, 166] on div "Switch Supplier ( 2 )" at bounding box center [533, 161] width 66 height 10
click at [692, 174] on div "Subtotal ( 4 item s ): $315.34 Proceed to Checkout or checkout at Covetrus" at bounding box center [711, 72] width 119 height 245
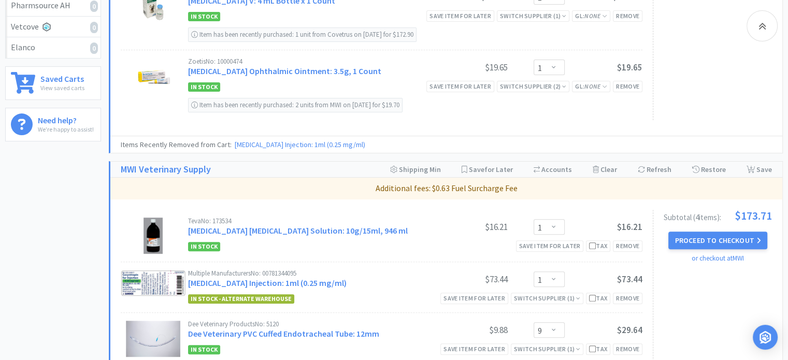
scroll to position [350, 0]
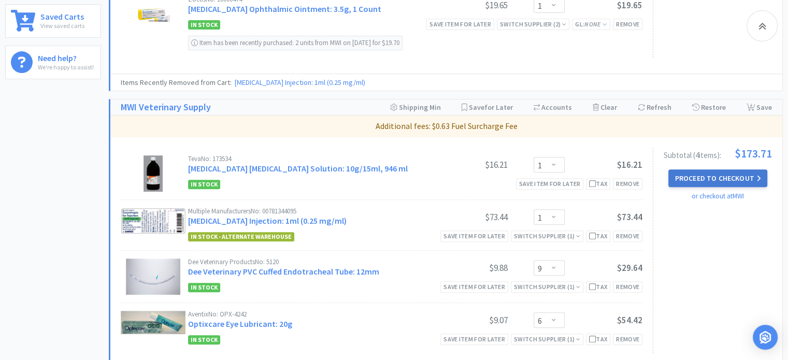
click at [712, 187] on button "Proceed to Checkout" at bounding box center [717, 178] width 98 height 18
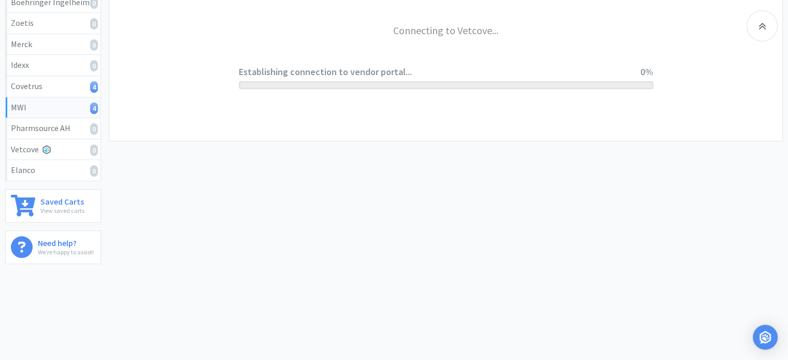
scroll to position [164, 0]
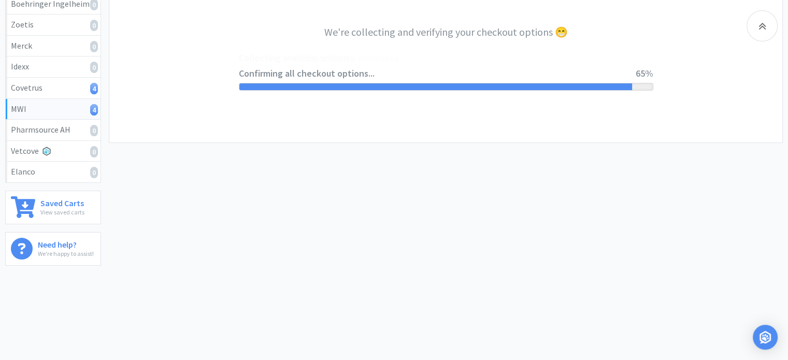
select select "STD_"
select select "SRC"
select select "RPS"
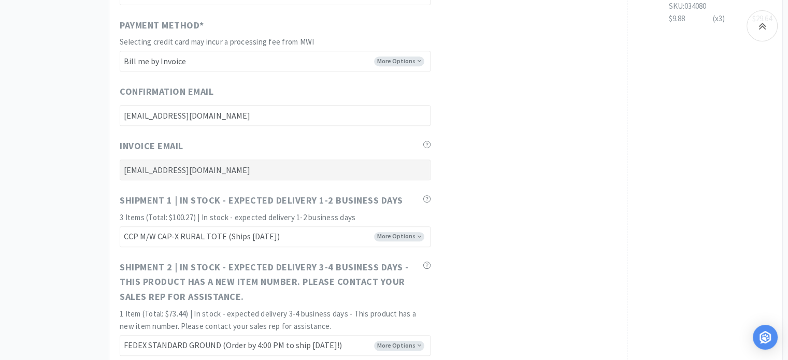
scroll to position [476, 0]
click at [416, 234] on select "FEDEX GROUND EARLY SORT (Order by 5:00 PM to ship [DATE]!) FEDEX STANDARD GROUN…" at bounding box center [275, 236] width 311 height 21
select select "RPS"
click at [120, 226] on select "FEDEX GROUND EARLY SORT (Order by 5:00 PM to ship [DATE]!) FEDEX STANDARD GROUN…" at bounding box center [275, 236] width 311 height 21
click at [486, 231] on div "Shipment 1 | In stock - expected delivery 1-2 business days 3 Items (Total: $10…" at bounding box center [368, 220] width 497 height 54
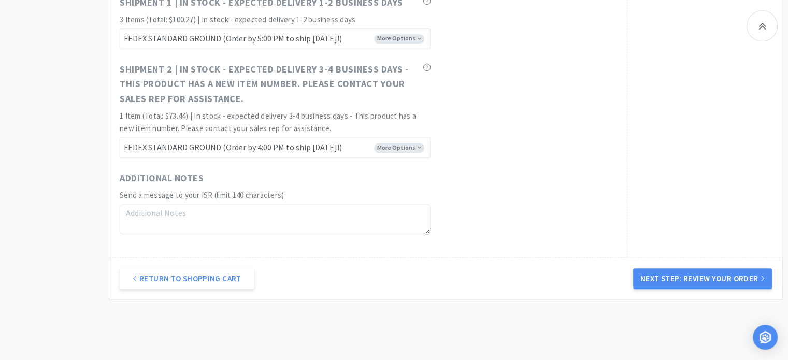
scroll to position [677, 0]
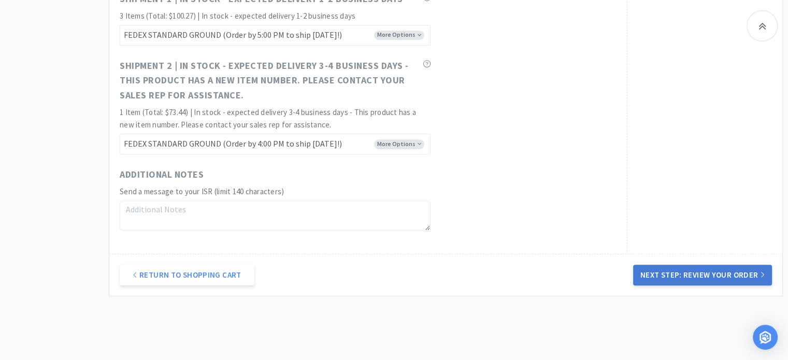
click at [677, 281] on button "Next Step: Review Your Order" at bounding box center [702, 275] width 139 height 21
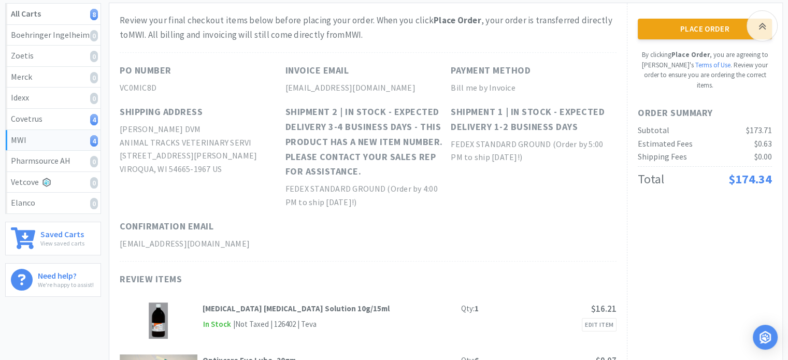
scroll to position [133, 0]
click at [696, 32] on button "Place Order" at bounding box center [704, 29] width 134 height 21
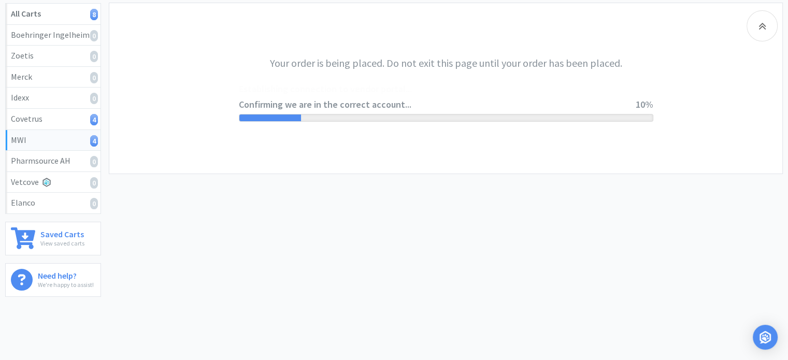
click at [696, 32] on div "Your order is being placed. Do not exit this page until your order has been pla…" at bounding box center [445, 88] width 673 height 170
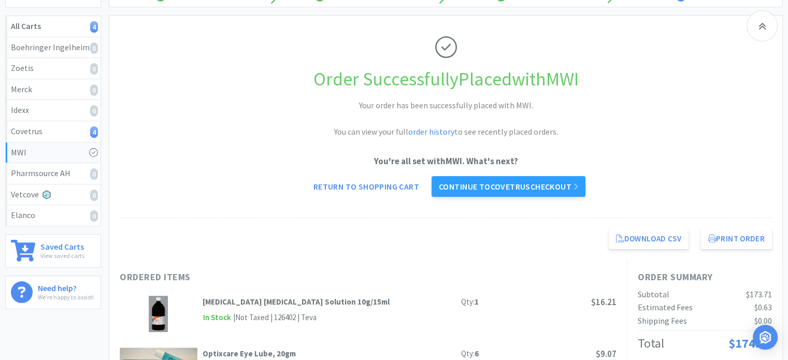
scroll to position [114, 0]
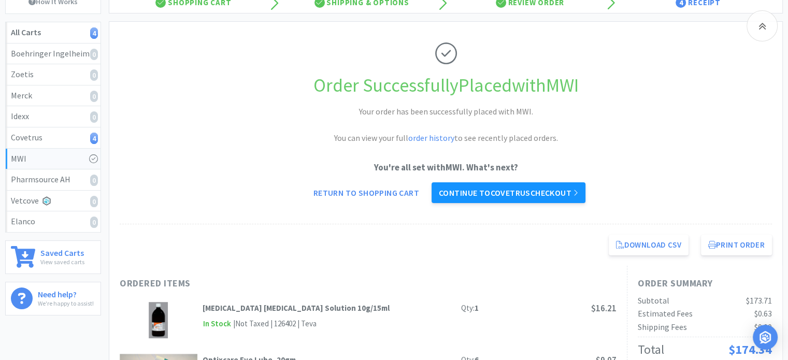
click at [462, 195] on link "Continue to Covetrus checkout" at bounding box center [508, 192] width 154 height 21
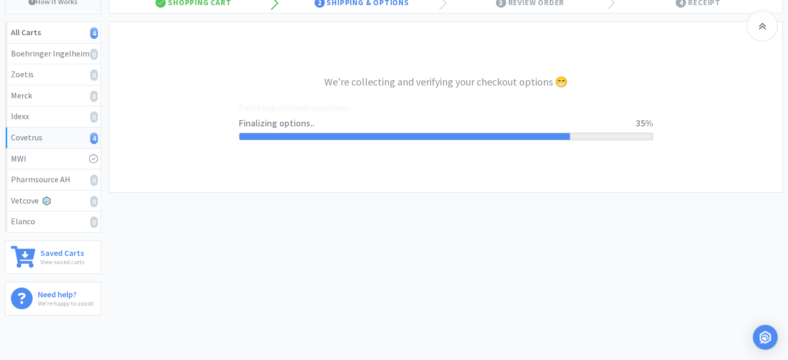
select select "ACCOUNT"
select select "cvt-standard-net"
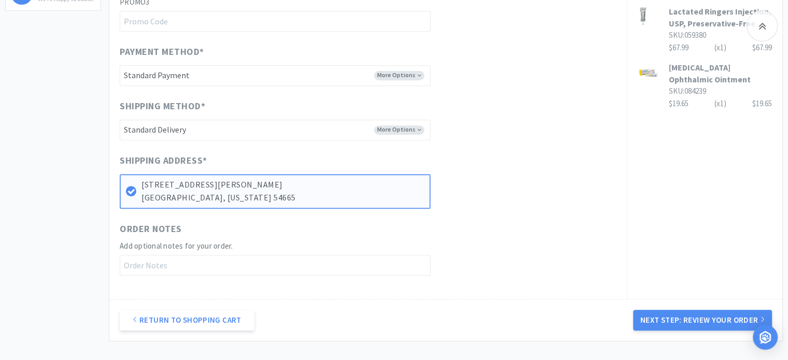
scroll to position [504, 0]
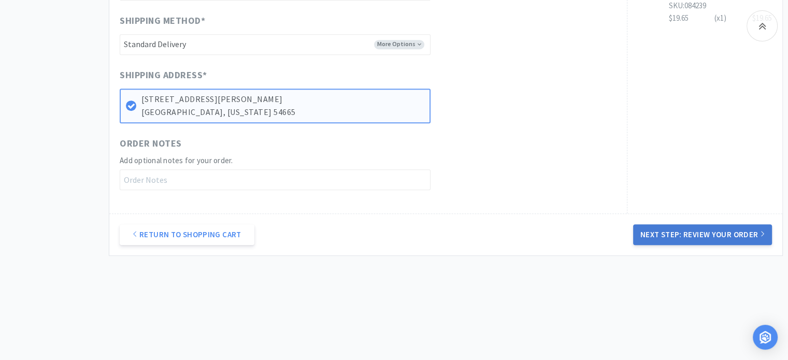
click at [675, 233] on button "Next Step: Review Your Order" at bounding box center [702, 234] width 139 height 21
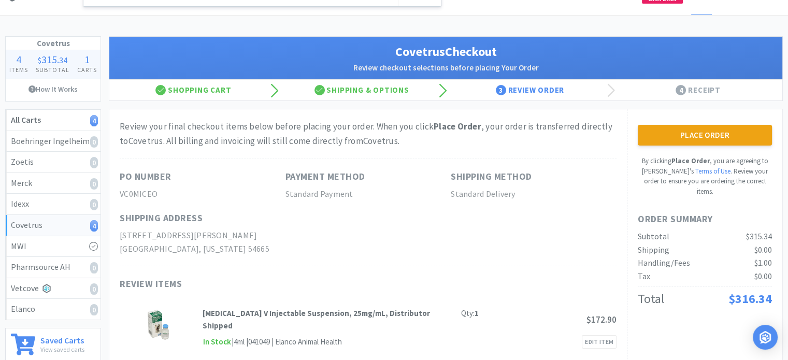
scroll to position [27, 0]
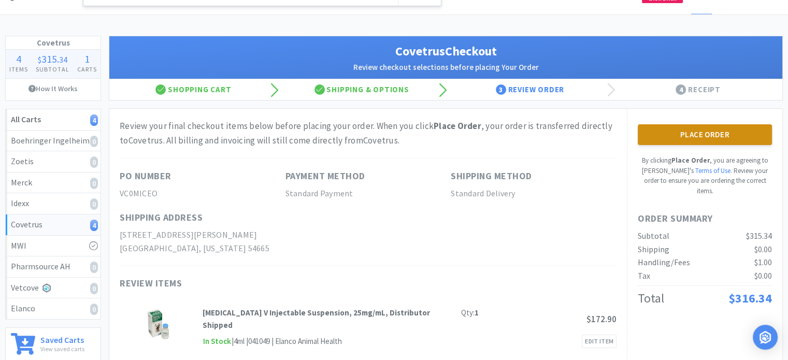
click at [722, 130] on button "Place Order" at bounding box center [704, 134] width 134 height 21
